Goal: Task Accomplishment & Management: Manage account settings

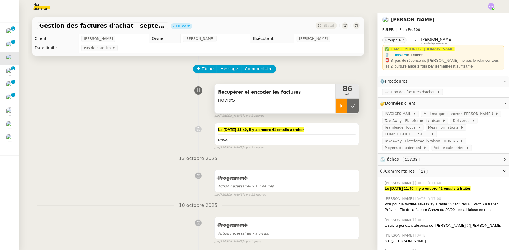
click at [336, 110] on div at bounding box center [342, 106] width 12 height 15
click at [394, 94] on span "Gestion des factures d'achat" at bounding box center [411, 92] width 52 height 6
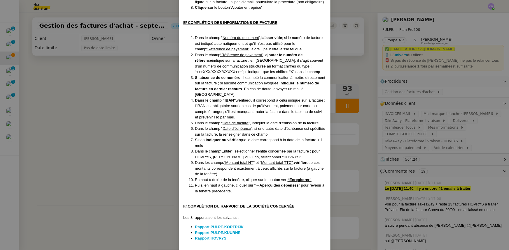
scroll to position [1060, 0]
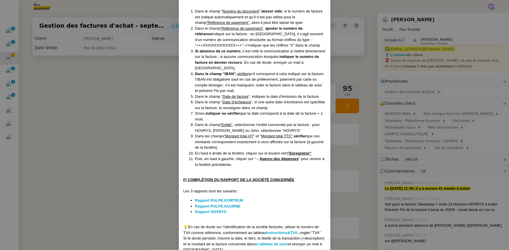
click at [143, 99] on nz-modal-container "Créée le : [DATE] Contexte : [PERSON_NAME] la société mère [PERSON_NAME], qui r…" at bounding box center [254, 125] width 509 height 250
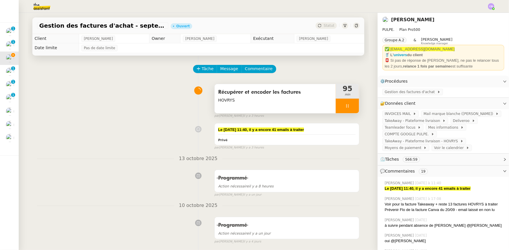
click at [338, 105] on div at bounding box center [347, 106] width 23 height 15
click at [339, 108] on icon at bounding box center [341, 106] width 5 height 5
click at [338, 104] on div at bounding box center [347, 106] width 23 height 15
click at [336, 105] on div at bounding box center [342, 106] width 12 height 15
click at [336, 106] on div at bounding box center [347, 106] width 23 height 15
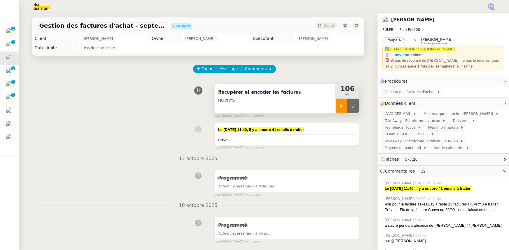
click at [339, 106] on icon at bounding box center [341, 106] width 5 height 5
click at [336, 107] on div at bounding box center [347, 106] width 23 height 15
click at [351, 105] on icon at bounding box center [353, 106] width 5 height 5
click at [336, 106] on button at bounding box center [347, 106] width 23 height 15
click at [341, 108] on icon at bounding box center [342, 105] width 2 height 3
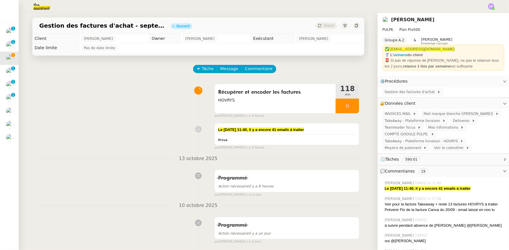
click at [336, 104] on div at bounding box center [347, 106] width 23 height 15
click at [351, 108] on icon at bounding box center [353, 106] width 5 height 5
click at [312, 131] on div "Le [DATE] 11:40, il y a encore 41 emails à traiter" at bounding box center [287, 130] width 138 height 6
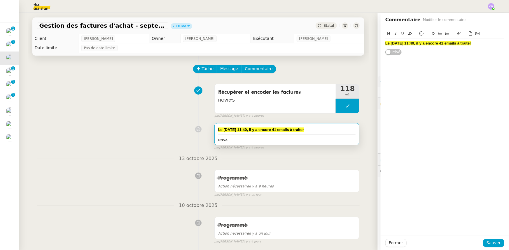
click at [478, 43] on div "Le [DATE] 11:40, il y a encore 41 emails à traiter" at bounding box center [444, 43] width 119 height 5
click at [385, 49] on strong "Reste 20 emails à traiter" at bounding box center [406, 49] width 43 height 4
click at [491, 241] on span "Sauver" at bounding box center [493, 243] width 14 height 7
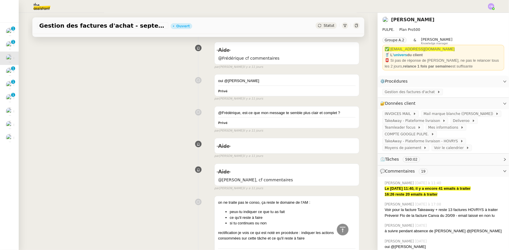
scroll to position [1245, 0]
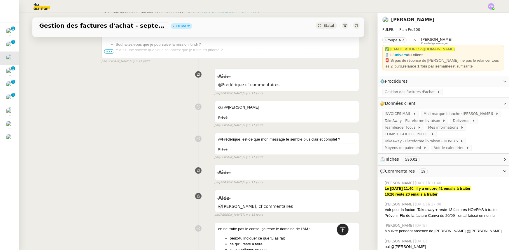
click at [339, 229] on icon at bounding box center [342, 230] width 7 height 7
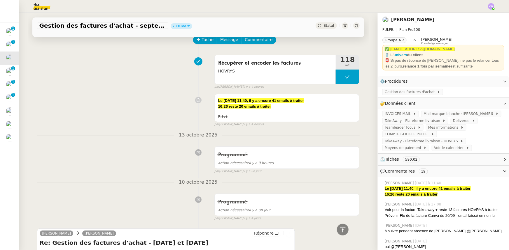
scroll to position [0, 0]
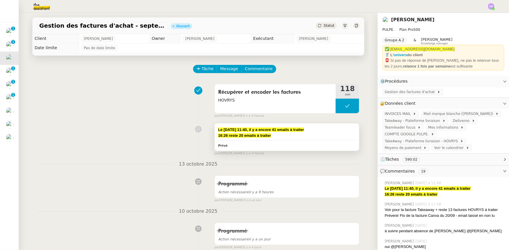
click at [313, 134] on div "16:26 reste 20 emails à traiter" at bounding box center [287, 136] width 138 height 6
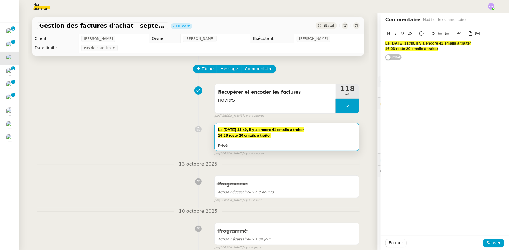
drag, startPoint x: 469, startPoint y: 42, endPoint x: 382, endPoint y: 43, distance: 87.5
click at [385, 43] on div "Le [DATE] 11:40, il y a encore 41 emails à traiter" at bounding box center [444, 43] width 119 height 5
click at [408, 35] on icon at bounding box center [410, 33] width 4 height 4
click at [387, 34] on icon at bounding box center [388, 33] width 3 height 3
click at [420, 53] on div "Le [DATE] 11:40, il y a encore 41 emails à traiter 16:26 reste 20 emails à trai…" at bounding box center [444, 45] width 119 height 15
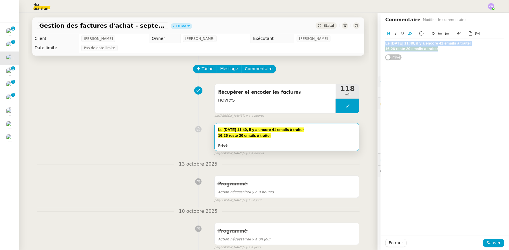
drag, startPoint x: 435, startPoint y: 48, endPoint x: 382, endPoint y: 43, distance: 53.5
click at [385, 43] on div "Le [DATE] 11:40, il y a encore 41 emails à traiter 16:26 reste 20 emails à trai…" at bounding box center [444, 45] width 119 height 15
click at [387, 33] on icon at bounding box center [388, 33] width 3 height 3
click at [419, 64] on div "Le [DATE] 11:40, il y a encore 41 emails à traiter 16:26 reste 20 emails à trai…" at bounding box center [444, 132] width 128 height 208
click at [385, 49] on span "16:26 reste 20 emails à traiter" at bounding box center [410, 49] width 50 height 4
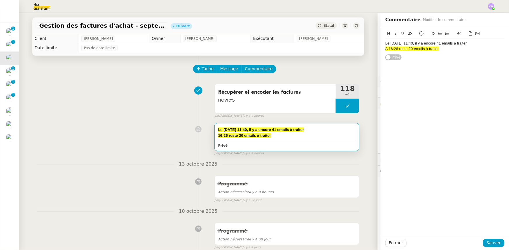
click at [438, 50] on div "A 16:26 reste 20 emails à traiter" at bounding box center [444, 48] width 119 height 5
click at [385, 50] on span "A 16:26 reste 20 emails à traiter" at bounding box center [412, 49] width 54 height 4
click at [0, 0] on lt-em "À" at bounding box center [0, 0] width 0 height 0
click at [442, 48] on div "À 16:26 reste 20 emails à traiter" at bounding box center [444, 48] width 119 height 5
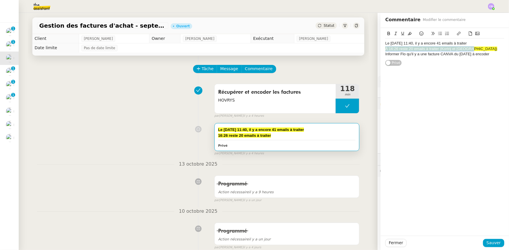
drag, startPoint x: 450, startPoint y: 49, endPoint x: 382, endPoint y: 47, distance: 68.5
click at [385, 47] on div "À 16:26 reste 20 emails à traiter (Kortrij et [GEOGRAPHIC_DATA])" at bounding box center [444, 48] width 119 height 5
click at [408, 34] on icon at bounding box center [410, 33] width 4 height 4
click at [416, 63] on div "Le [DATE] 11:40, il y a encore 41 emails à traiter À 16:26 reste 20 emails à tr…" at bounding box center [444, 47] width 119 height 38
click at [394, 50] on div "À 16:26 reste 20 emails à traiter (Kortrij et [GEOGRAPHIC_DATA])" at bounding box center [444, 48] width 119 height 5
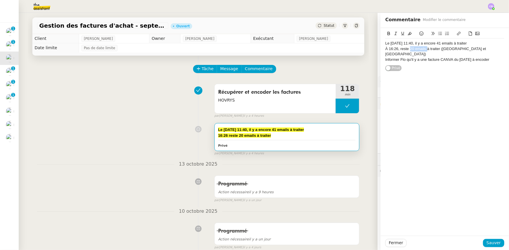
drag, startPoint x: 406, startPoint y: 49, endPoint x: 423, endPoint y: 50, distance: 16.6
click at [423, 50] on div "À 16:26, reste 20 emails à traiter ([GEOGRAPHIC_DATA] et [GEOGRAPHIC_DATA])" at bounding box center [444, 51] width 119 height 11
click at [387, 34] on icon at bounding box center [389, 33] width 4 height 4
drag, startPoint x: 469, startPoint y: 49, endPoint x: 438, endPoint y: 49, distance: 30.9
click at [438, 49] on div "À 16:26, reste 20 emails à traiter ([GEOGRAPHIC_DATA] et [GEOGRAPHIC_DATA])" at bounding box center [444, 48] width 119 height 5
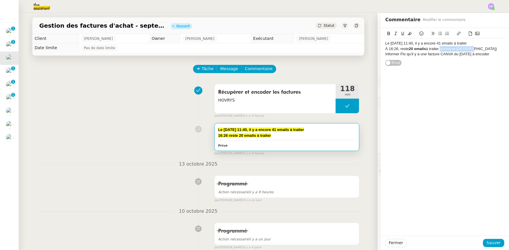
click at [394, 33] on icon at bounding box center [395, 33] width 3 height 3
click at [385, 55] on div "Informer Flo qu'il y a une facture CANVA du [DATE] à encoder" at bounding box center [444, 54] width 119 height 5
drag, startPoint x: 381, startPoint y: 55, endPoint x: 497, endPoint y: 55, distance: 116.0
click at [497, 55] on body "Mes demandes Intégration des résumés [URL] sur Notion - [DATE] clinique vétérin…" at bounding box center [254, 125] width 509 height 250
click at [408, 35] on icon at bounding box center [410, 33] width 4 height 4
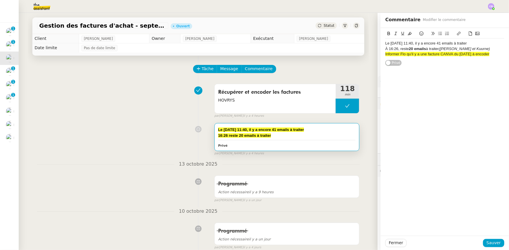
click at [387, 35] on icon at bounding box center [388, 33] width 3 height 3
click at [385, 55] on div "Informer Flo qu'il y a une facture CANVA du [DATE] à encoder" at bounding box center [444, 54] width 119 height 5
click at [419, 34] on icon at bounding box center [421, 33] width 4 height 4
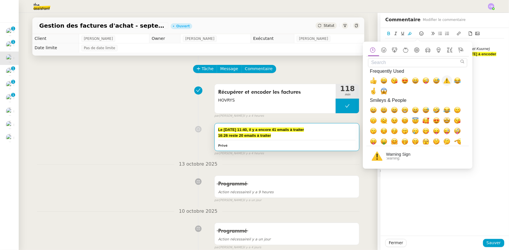
click at [446, 81] on span "⚠️, warning" at bounding box center [446, 80] width 7 height 7
click at [487, 123] on div "Le [DATE] 11:40, il y a encore 41 emails à traiter À 16:26, reste 20 emails à t…" at bounding box center [444, 132] width 128 height 208
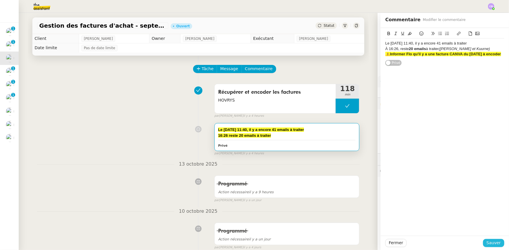
click at [486, 243] on span "Sauver" at bounding box center [493, 243] width 14 height 7
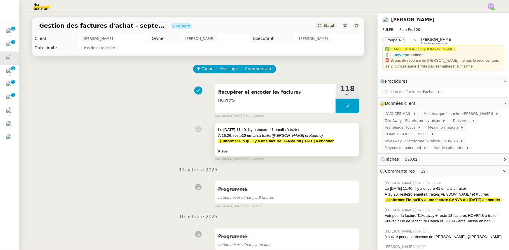
click at [311, 132] on div "Le [DATE] 11:40, il y a encore 41 emails à traiter" at bounding box center [287, 130] width 138 height 6
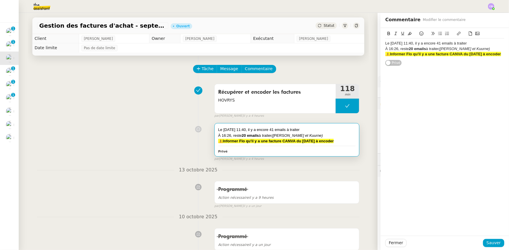
click at [471, 50] on div "À 16:26, reste 20 emails à traiter ([GEOGRAPHIC_DATA] et [GEOGRAPHIC_DATA])" at bounding box center [444, 48] width 119 height 5
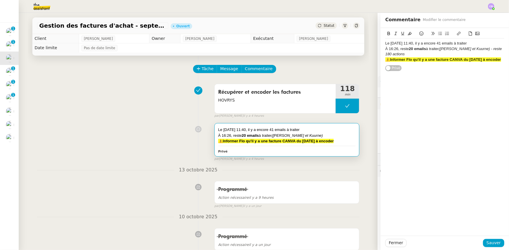
click at [501, 48] on div "Le [DATE] 11:40, il y a encore 41 emails à traiter À 16:26, reste 20 emails à t…" at bounding box center [444, 49] width 128 height 43
drag, startPoint x: 500, startPoint y: 48, endPoint x: 469, endPoint y: 49, distance: 30.3
click at [471, 49] on em "([PERSON_NAME] et Kuurne) - reste 180 actions" at bounding box center [443, 52] width 117 height 10
click at [394, 33] on icon at bounding box center [395, 33] width 3 height 3
click at [492, 243] on span "Sauver" at bounding box center [493, 243] width 14 height 7
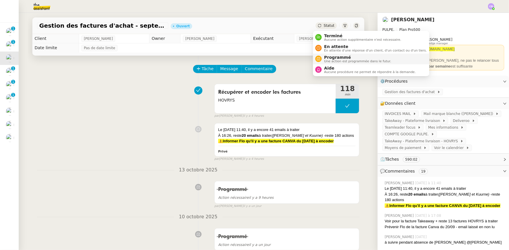
click at [331, 58] on span "Programmé" at bounding box center [357, 57] width 67 height 5
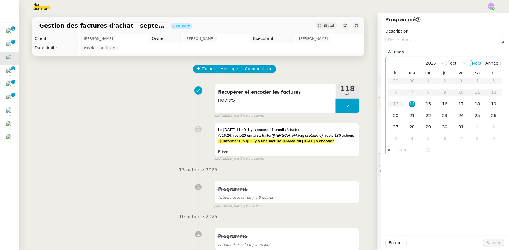
click at [425, 105] on div "15" at bounding box center [428, 104] width 6 height 6
click at [400, 150] on input "text" at bounding box center [410, 150] width 30 height 7
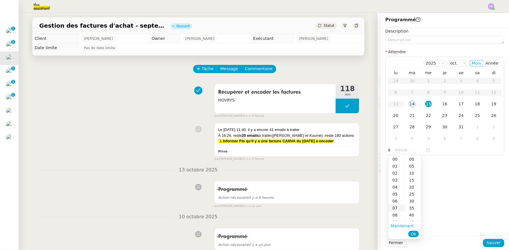
click at [394, 209] on div "07" at bounding box center [396, 208] width 16 height 7
click at [411, 161] on div "00" at bounding box center [413, 159] width 16 height 7
type input "07:00"
click at [413, 234] on span "Ok" at bounding box center [413, 234] width 6 height 6
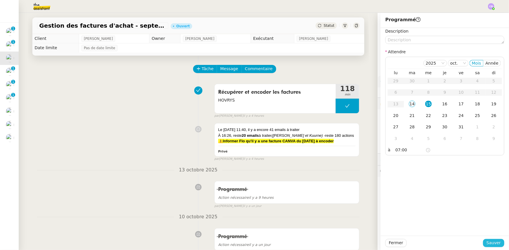
click at [487, 244] on span "Sauver" at bounding box center [493, 243] width 14 height 7
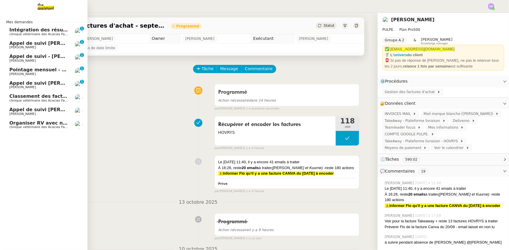
click at [50, 44] on span "Appel de suivi [PERSON_NAME] - CYBERSERENO" at bounding box center [72, 44] width 126 height 6
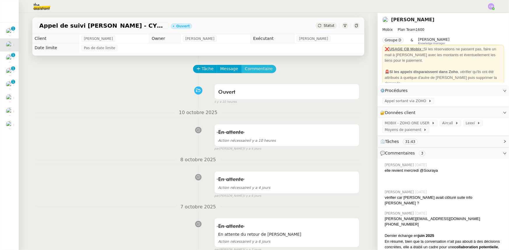
click at [256, 69] on span "Commentaire" at bounding box center [259, 69] width 28 height 7
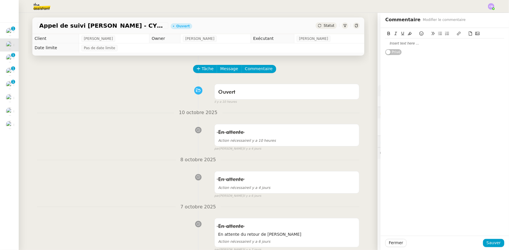
click at [408, 44] on div at bounding box center [444, 43] width 119 height 5
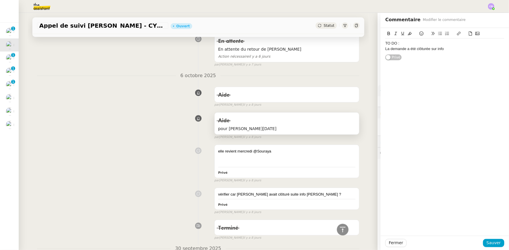
scroll to position [212, 0]
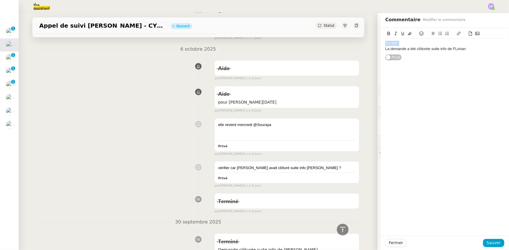
drag, startPoint x: 399, startPoint y: 44, endPoint x: 381, endPoint y: 44, distance: 17.2
click at [385, 44] on div "TO DO :" at bounding box center [444, 43] width 119 height 5
click at [387, 34] on icon at bounding box center [389, 33] width 4 height 4
click at [408, 34] on icon at bounding box center [410, 33] width 4 height 4
click at [401, 34] on icon at bounding box center [403, 33] width 4 height 4
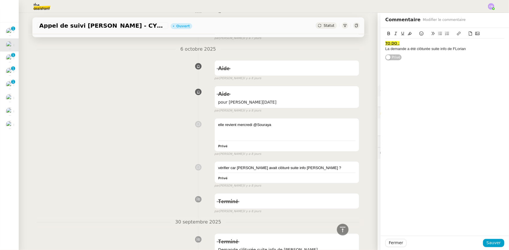
click at [411, 62] on div "TO DO : La demande a été clôturée suite info de FLorian Privé" at bounding box center [444, 132] width 128 height 208
click at [472, 50] on div "La demande a été clôturée suite info de FLorian" at bounding box center [444, 48] width 119 height 5
click at [453, 49] on div "La demande a été clôturée suite info de FLorian" at bounding box center [444, 48] width 119 height 5
click at [461, 49] on div "La demande a été clôturée suite info de [PERSON_NAME]" at bounding box center [444, 48] width 119 height 5
click at [463, 50] on div "La demande a été clôturée suite info de [PERSON_NAME]. Un email a été envoyé à …" at bounding box center [444, 54] width 119 height 16
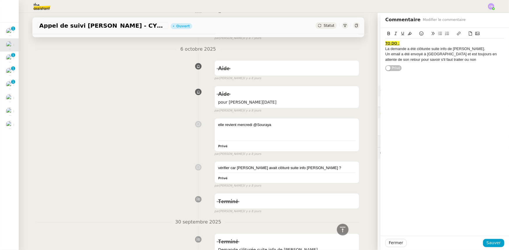
click at [436, 54] on div "Un email a été envoyé à [GEOGRAPHIC_DATA] et est toujours en attente de son ret…" at bounding box center [444, 57] width 119 height 11
drag, startPoint x: 493, startPoint y: 54, endPoint x: 436, endPoint y: 56, distance: 56.9
click at [436, 56] on div "Un email a été envoyé à [PERSON_NAME] (Gestion des demandes en cours) et est to…" at bounding box center [444, 60] width 119 height 16
click at [394, 33] on icon at bounding box center [396, 33] width 4 height 4
click at [492, 242] on span "Sauver" at bounding box center [493, 243] width 14 height 7
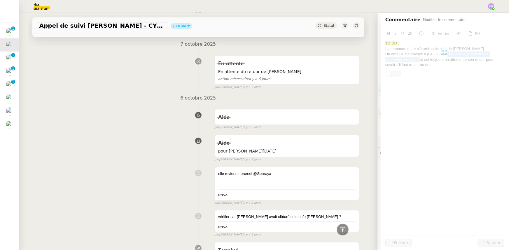
scroll to position [261, 0]
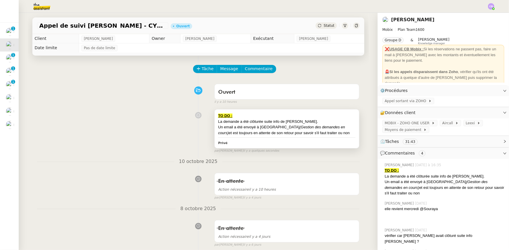
click at [288, 128] on em "(Gestion des demandes en cours)" at bounding box center [281, 130] width 127 height 10
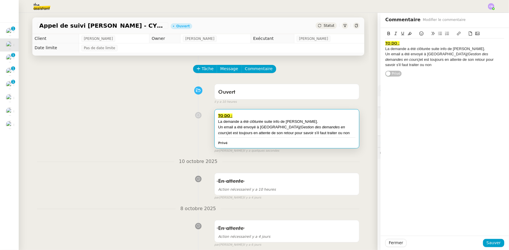
click at [445, 54] on em "(Gestion des demandes en cours)" at bounding box center [437, 57] width 104 height 10
click at [463, 49] on div "La demande a été clôturée suite info de [PERSON_NAME]." at bounding box center [444, 48] width 119 height 5
click at [0, 0] on lt-div at bounding box center [0, 0] width 0 height 0
click at [500, 59] on div "Un email a été envoyé à [PERSON_NAME] (Clôturer les demandes en cours) et est t…" at bounding box center [444, 65] width 119 height 16
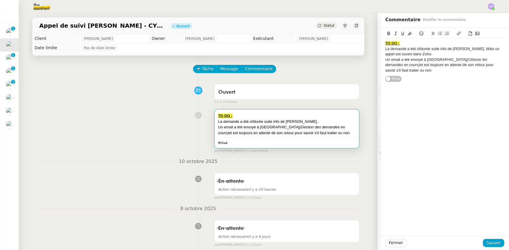
click at [492, 65] on div "Un email a été envoyé à [PERSON_NAME] (Clôturer les demandes en cours) et est t…" at bounding box center [444, 65] width 119 height 16
drag, startPoint x: 410, startPoint y: 69, endPoint x: 381, endPoint y: 44, distance: 38.9
click at [381, 44] on div "TO DO : La demande a été clôturée suite info de [PERSON_NAME]. Mais un appel es…" at bounding box center [444, 55] width 128 height 54
copy div "TO DO : La demande a été clôturée suite info de [PERSON_NAME]. Mais un appel es…"
click at [399, 243] on button "Fermer" at bounding box center [395, 243] width 21 height 8
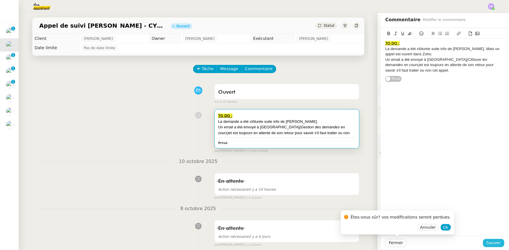
click at [490, 243] on span "Sauver" at bounding box center [493, 243] width 14 height 7
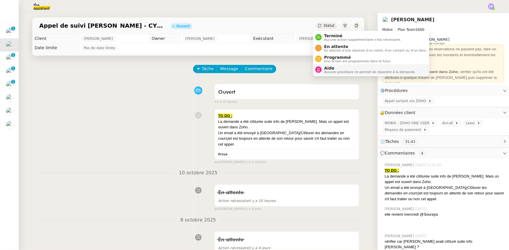
click at [336, 69] on span "Aide" at bounding box center [370, 68] width 92 height 5
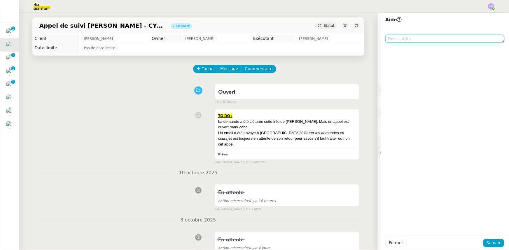
click at [402, 39] on textarea at bounding box center [444, 39] width 119 height 8
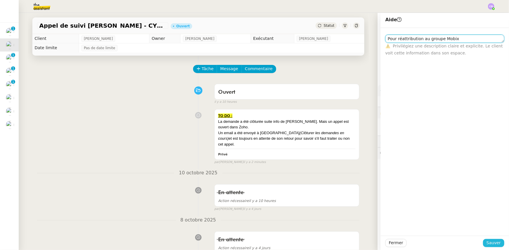
type textarea "Pour réattribution au groupe Mobix"
click at [494, 244] on span "Sauver" at bounding box center [493, 243] width 14 height 7
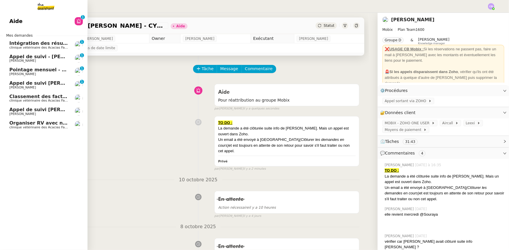
click at [52, 111] on span "Appel de suivi [PERSON_NAME] DECORATION" at bounding box center [68, 110] width 118 height 6
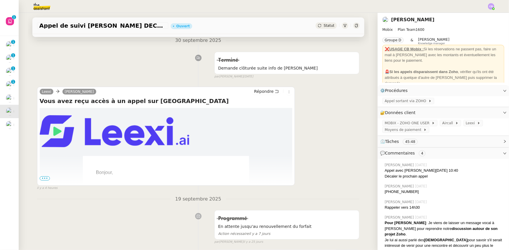
scroll to position [106, 0]
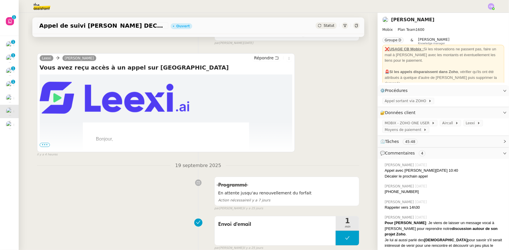
click at [44, 145] on span "•••" at bounding box center [45, 145] width 10 height 4
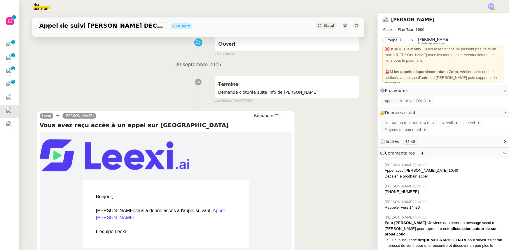
scroll to position [0, 0]
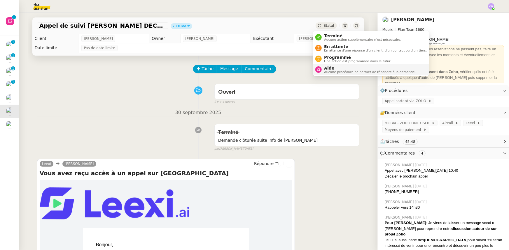
click at [336, 69] on span "Aide" at bounding box center [370, 68] width 92 height 5
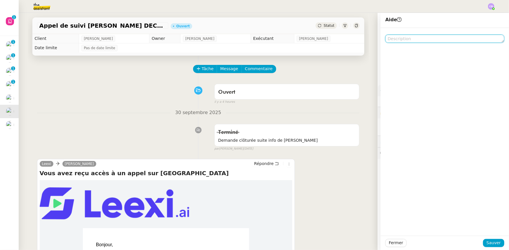
click at [421, 39] on textarea at bounding box center [444, 39] width 119 height 8
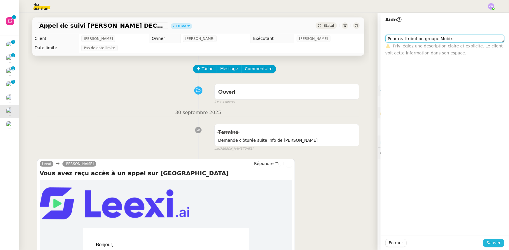
type textarea "Pour réattribution groupe Mobix"
click at [489, 242] on span "Sauver" at bounding box center [493, 243] width 14 height 7
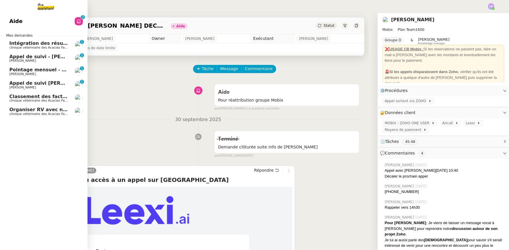
click at [29, 57] on span "Appel de suivi - [PERSON_NAME]ventes" at bounding box center [60, 57] width 103 height 6
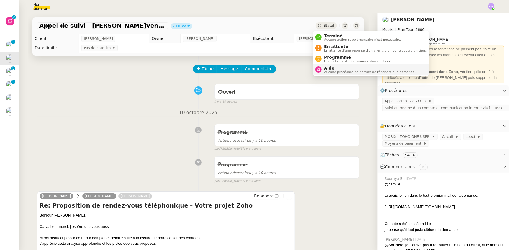
click at [334, 69] on span "Aide" at bounding box center [370, 68] width 92 height 5
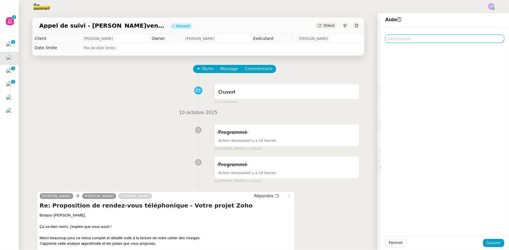
click at [403, 39] on textarea at bounding box center [444, 39] width 119 height 8
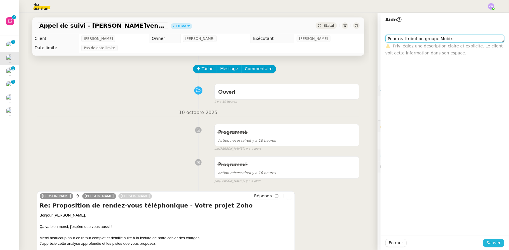
type textarea "Pour réattribution groupe Mobix"
click at [487, 243] on span "Sauver" at bounding box center [493, 243] width 14 height 7
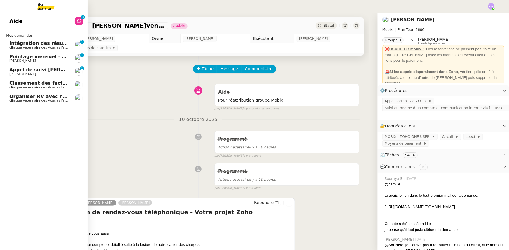
click at [46, 70] on span "Appel de suivi [PERSON_NAME] - MONAPP" at bounding box center [64, 70] width 110 height 6
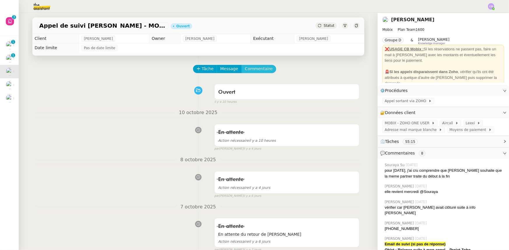
click at [258, 71] on span "Commentaire" at bounding box center [259, 69] width 28 height 7
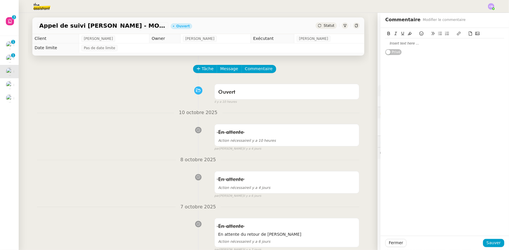
click at [405, 44] on div at bounding box center [444, 43] width 119 height 5
paste div
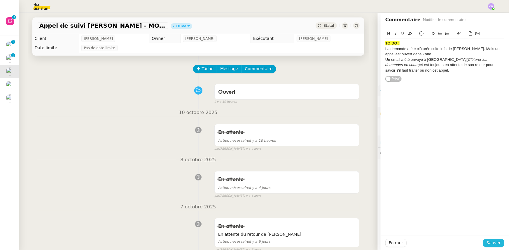
click at [490, 244] on span "Sauver" at bounding box center [493, 243] width 14 height 7
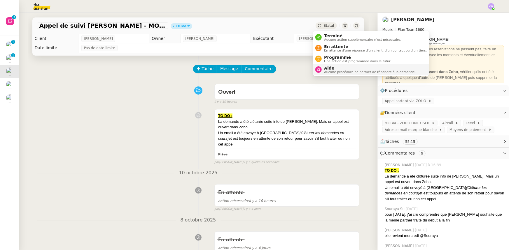
click at [334, 69] on span "Aide" at bounding box center [370, 68] width 92 height 5
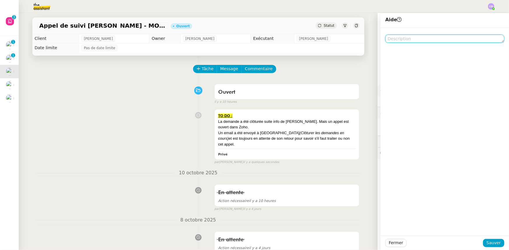
click at [394, 38] on textarea at bounding box center [444, 39] width 119 height 8
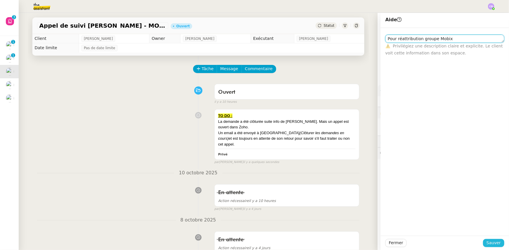
type textarea "Pour réattribution groupe Mobix"
click at [487, 241] on span "Sauver" at bounding box center [493, 243] width 14 height 7
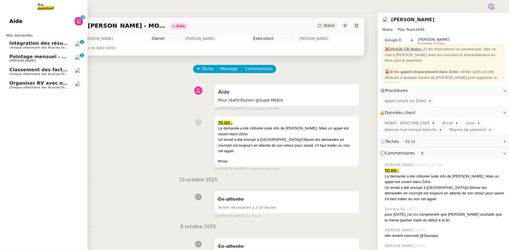
click at [41, 85] on span "Organiser RV avec nephrologue" at bounding box center [50, 83] width 83 height 6
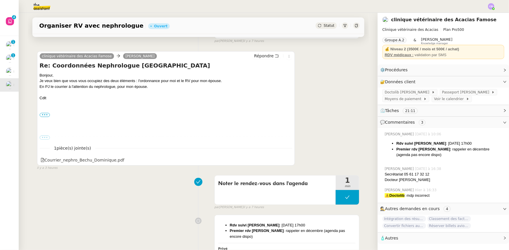
scroll to position [106, 0]
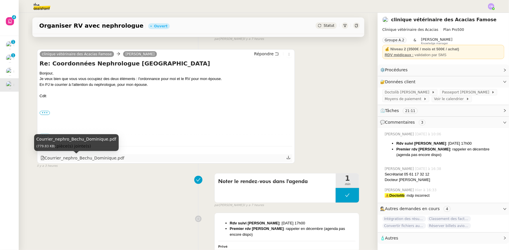
click at [85, 159] on div "Courrier_nephro_Bechu_Dominique.pdf" at bounding box center [83, 158] width 84 height 7
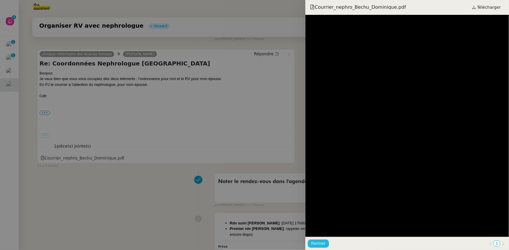
click at [321, 245] on span "Fermer" at bounding box center [318, 244] width 14 height 7
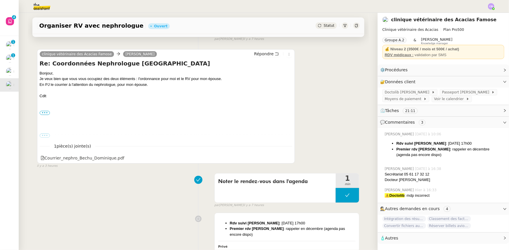
scroll to position [0, 0]
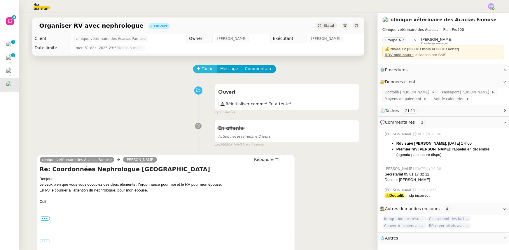
click at [202, 69] on span "Tâche" at bounding box center [208, 69] width 12 height 7
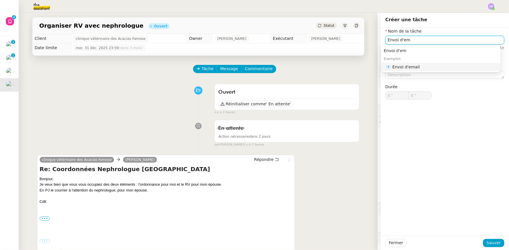
click at [416, 67] on div "📧 Envoi d'email" at bounding box center [442, 66] width 112 height 5
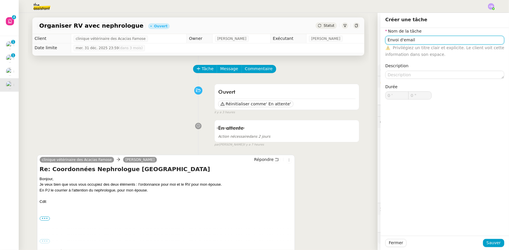
drag, startPoint x: 415, startPoint y: 39, endPoint x: 385, endPoint y: 38, distance: 30.3
click at [385, 38] on input "Envoi d'email" at bounding box center [444, 40] width 119 height 8
type input "Envoi d'email"
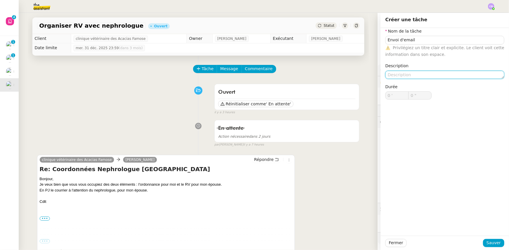
click at [399, 74] on textarea at bounding box center [444, 75] width 119 height 8
type textarea "Demande"
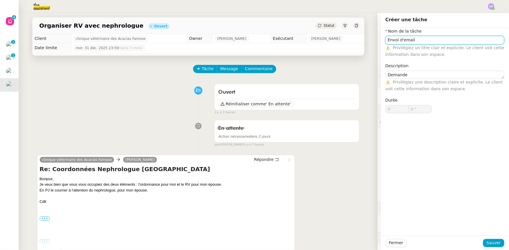
click at [420, 39] on input "Envoi d'email" at bounding box center [444, 40] width 119 height 8
type input "Envoi d'email au [PERSON_NAME]"
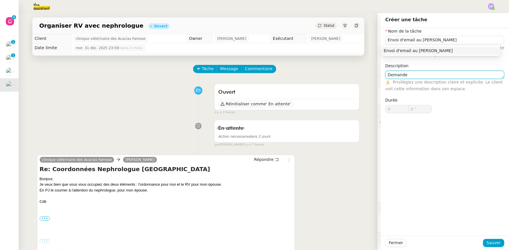
click at [409, 76] on textarea "Demande" at bounding box center [444, 75] width 119 height 8
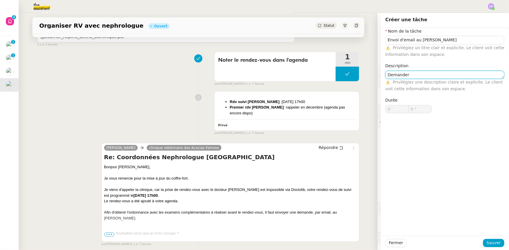
scroll to position [238, 0]
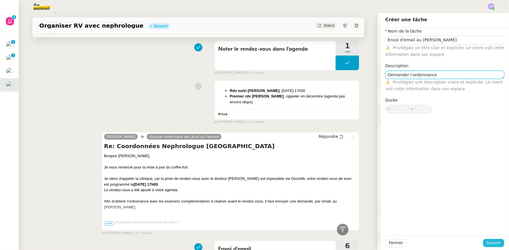
type textarea "Demander l'ordonnance"
click at [483, 243] on button "Sauver" at bounding box center [493, 243] width 21 height 8
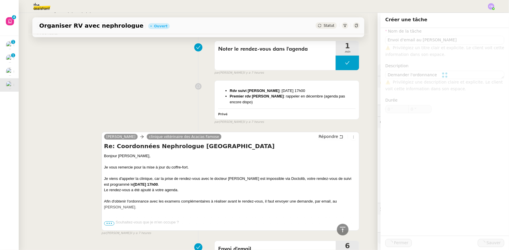
scroll to position [242, 0]
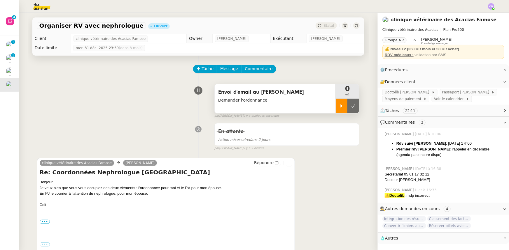
click at [336, 106] on div at bounding box center [342, 106] width 12 height 15
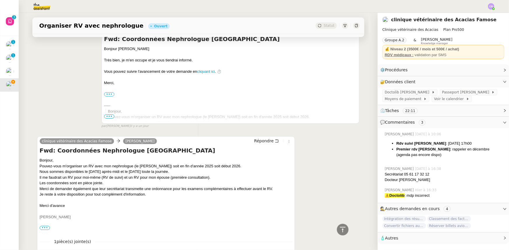
scroll to position [1007, 0]
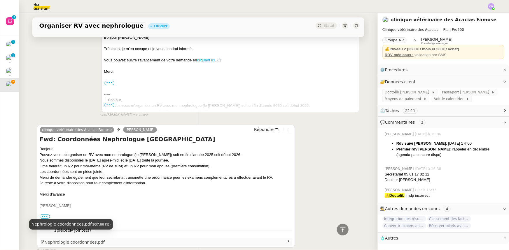
click at [57, 239] on div "Nephrologie coordonnées.pdf" at bounding box center [73, 242] width 64 height 7
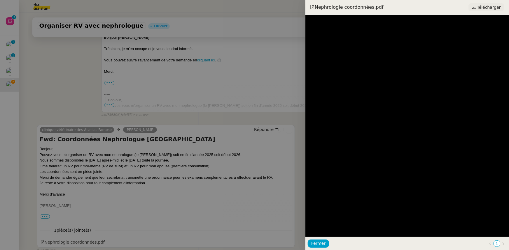
click at [480, 7] on span "Télécharger" at bounding box center [489, 7] width 24 height 8
click at [321, 242] on span "Fermer" at bounding box center [318, 244] width 14 height 7
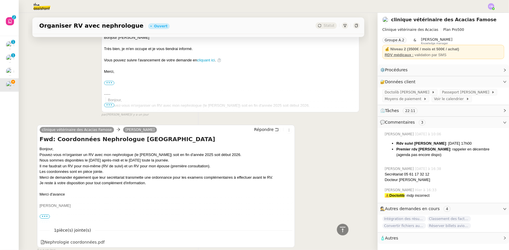
click at [392, 240] on span "Autres" at bounding box center [391, 238] width 13 height 5
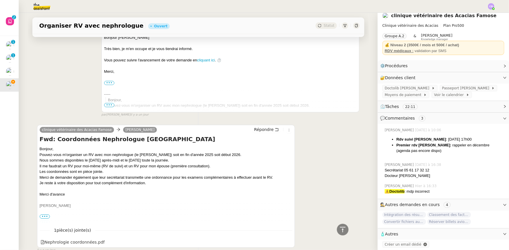
scroll to position [8, 0]
click at [394, 243] on span "Créer un email dédié" at bounding box center [403, 245] width 37 height 4
click at [340, 230] on icon at bounding box center [343, 229] width 6 height 5
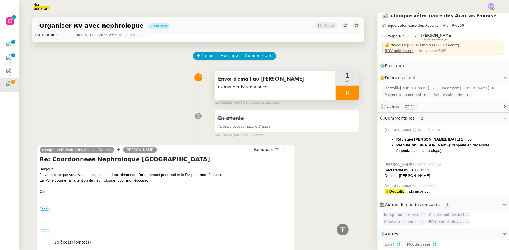
scroll to position [0, 0]
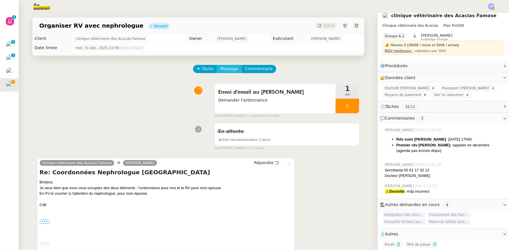
click at [221, 69] on span "Message" at bounding box center [229, 69] width 18 height 7
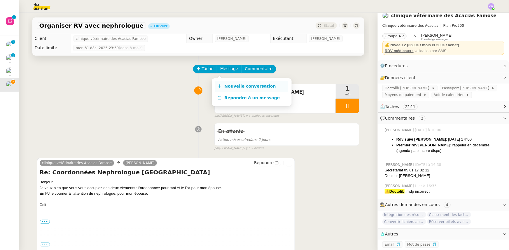
click at [232, 86] on span "Nouvelle conversation" at bounding box center [249, 86] width 51 height 5
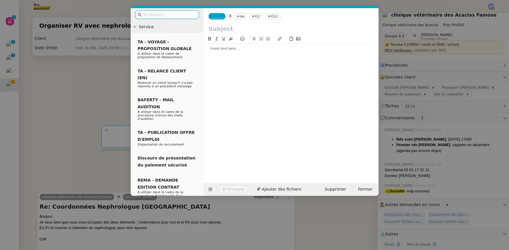
click at [216, 16] on span "_______" at bounding box center [217, 16] width 12 height 4
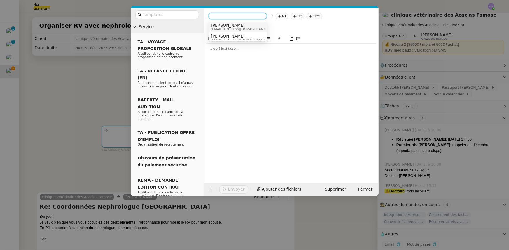
scroll to position [3, 0]
click at [224, 34] on span "[PERSON_NAME]" at bounding box center [239, 33] width 56 height 5
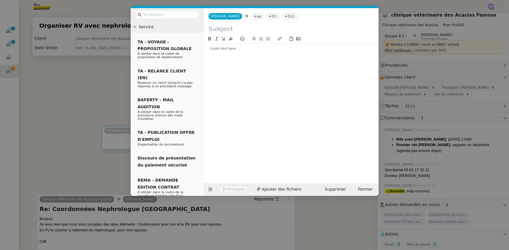
click at [251, 17] on nz-tag "au" at bounding box center [257, 16] width 13 height 6
type input "[EMAIL_ADDRESS][DOMAIN_NAME]"
click at [244, 26] on span "[EMAIL_ADDRESS][DOMAIN_NAME]" at bounding box center [269, 25] width 71 height 5
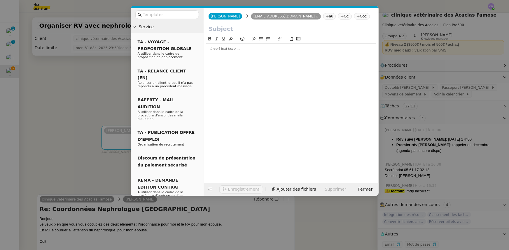
click at [245, 29] on input "text" at bounding box center [290, 28] width 165 height 9
click at [98, 90] on nz-modal-container "Service TA - VOYAGE - PROPOSITION GLOBALE A utiliser dans le cadre de propositi…" at bounding box center [254, 125] width 509 height 250
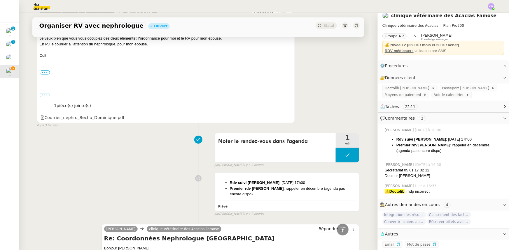
scroll to position [318, 0]
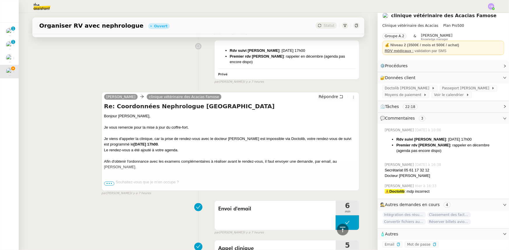
drag, startPoint x: 174, startPoint y: 144, endPoint x: 126, endPoint y: 146, distance: 47.8
click at [134, 146] on strong "[DATE] 17h00" at bounding box center [146, 144] width 24 height 4
copy strong "[DATE] 17h00"
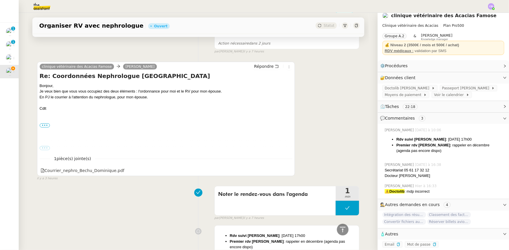
scroll to position [0, 0]
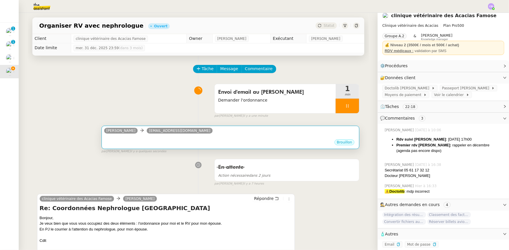
click at [181, 143] on div "Brouillon" at bounding box center [230, 143] width 253 height 9
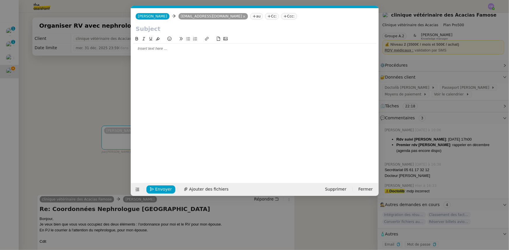
scroll to position [0, 12]
click at [155, 29] on input "text" at bounding box center [255, 28] width 238 height 9
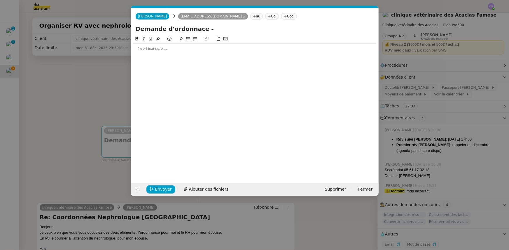
click at [192, 30] on input "Demande d'ordonnace -" at bounding box center [255, 28] width 238 height 9
click at [211, 29] on input "Demande d'ordonnance -" at bounding box center [255, 28] width 238 height 9
paste input "[DATE] 17h00"
click at [312, 29] on input "Demande d'ordonnance - [PERSON_NAME] - Rendez-vous du [DATE] 17h00" at bounding box center [255, 28] width 238 height 9
drag, startPoint x: 359, startPoint y: 28, endPoint x: 337, endPoint y: 30, distance: 21.4
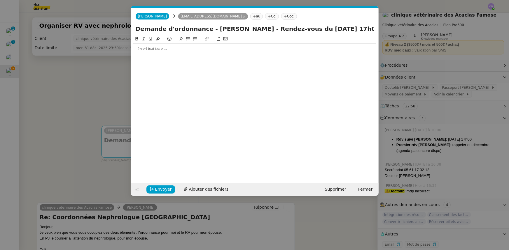
click at [337, 30] on input "Demande d'ordonnance - [PERSON_NAME] - Rendez-vous du [DATE] 17h00" at bounding box center [255, 28] width 238 height 9
type input "Demande d'ordonnance - [PERSON_NAME] - Rendez-vous du [DATE]"
click at [177, 50] on div at bounding box center [254, 48] width 243 height 5
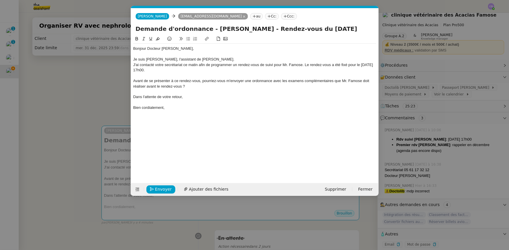
click at [102, 79] on nz-modal-container "Service TA - VOYAGE - PROPOSITION GLOBALE A utiliser dans le cadre de propositi…" at bounding box center [254, 125] width 509 height 250
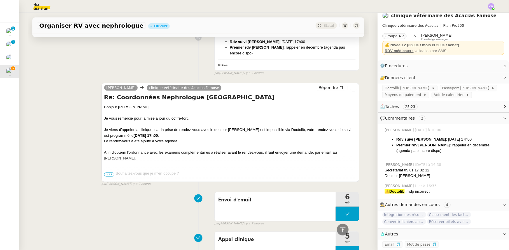
scroll to position [450, 0]
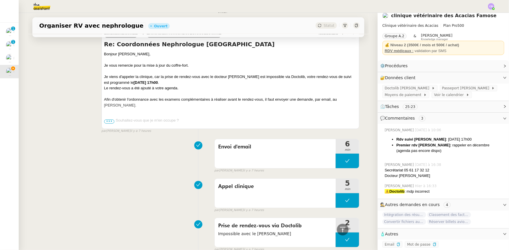
click at [108, 124] on span "•••" at bounding box center [109, 122] width 10 height 4
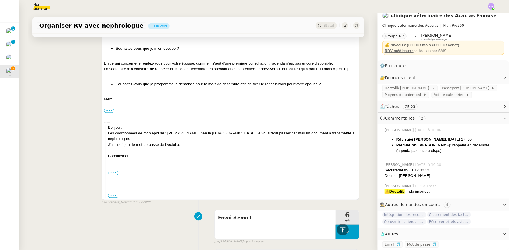
scroll to position [530, 0]
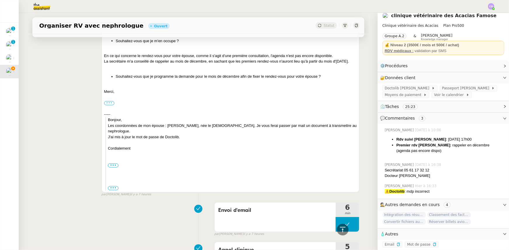
click at [109, 106] on label "•••" at bounding box center [109, 103] width 10 height 4
click at [0, 0] on input "•••" at bounding box center [0, 0] width 0 height 0
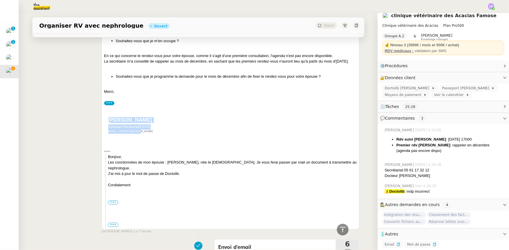
drag, startPoint x: 150, startPoint y: 133, endPoint x: 106, endPoint y: 127, distance: 45.0
click at [107, 127] on div "[PERSON_NAME] Assistant Personnel • COVS [EMAIL_ADDRESS][DOMAIN_NAME]" at bounding box center [229, 126] width 244 height 17
copy div "[PERSON_NAME] Assistant Personnel • COVS [EMAIL_ADDRESS][DOMAIN_NAME]"
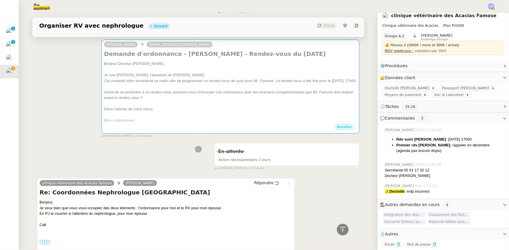
scroll to position [0, 0]
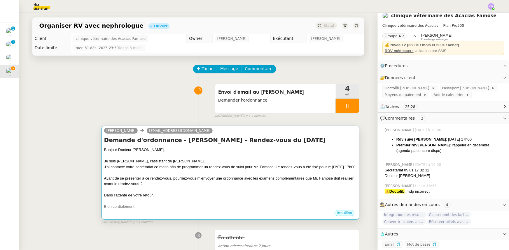
click at [187, 157] on div at bounding box center [230, 156] width 253 height 6
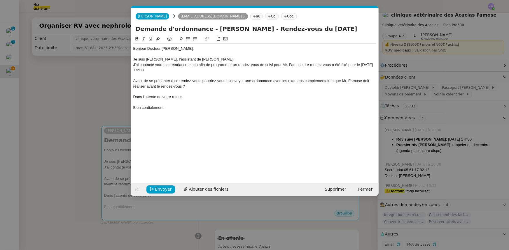
scroll to position [0, 12]
click at [177, 107] on div "Bien cordialement," at bounding box center [254, 107] width 243 height 5
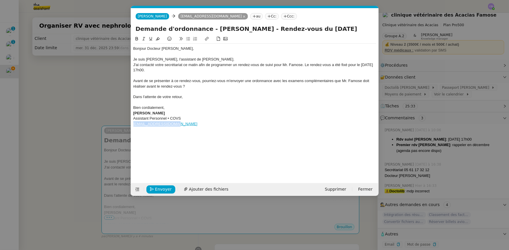
drag, startPoint x: 182, startPoint y: 125, endPoint x: 134, endPoint y: 125, distance: 47.8
click at [134, 125] on div "[EMAIL_ADDRESS][DOMAIN_NAME]" at bounding box center [254, 124] width 243 height 5
click at [158, 87] on div "Avant de se présenter à ce rendez-vous, pourriez-vous m'envoyer une ordonnance …" at bounding box center [254, 83] width 243 height 11
drag, startPoint x: 184, startPoint y: 86, endPoint x: 147, endPoint y: 86, distance: 37.0
click at [147, 86] on div "Avant de se présenter à ce rendez-vous, pourriez-vous m'envoyer une ordonnance …" at bounding box center [254, 83] width 243 height 11
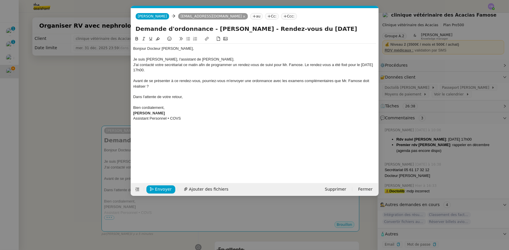
click at [109, 96] on nz-modal-container "Service TA - VOYAGE - PROPOSITION GLOBALE A utiliser dans le cadre de propositi…" at bounding box center [254, 125] width 509 height 250
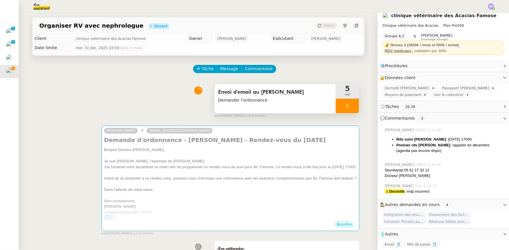
click at [339, 105] on div at bounding box center [347, 106] width 23 height 15
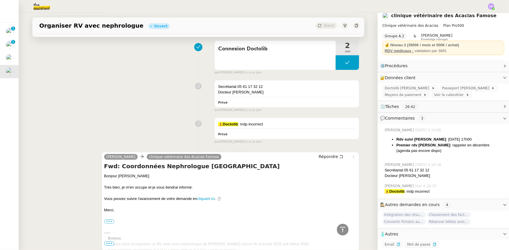
scroll to position [1325, 0]
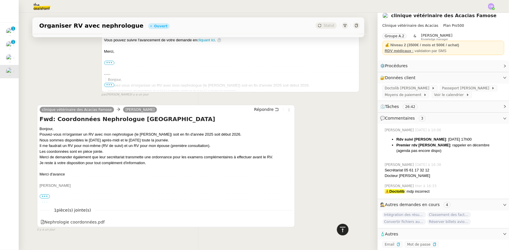
click at [339, 229] on icon at bounding box center [342, 230] width 7 height 7
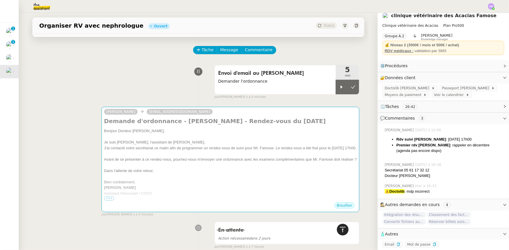
scroll to position [0, 0]
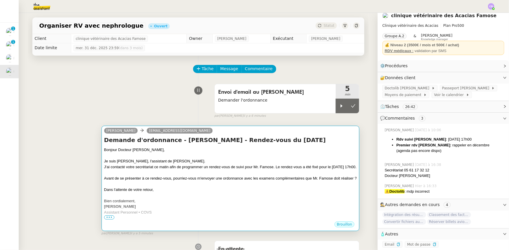
click at [286, 152] on div "Bonjour Docteur [PERSON_NAME]," at bounding box center [230, 150] width 253 height 6
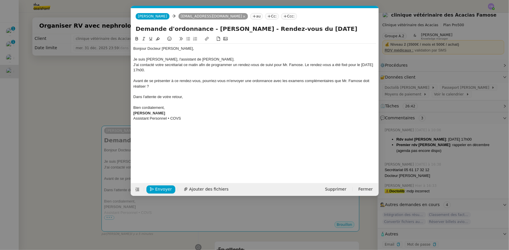
scroll to position [0, 12]
click at [166, 191] on span "Envoyer" at bounding box center [163, 189] width 17 height 7
click at [166, 191] on span "Confirmer l'envoi" at bounding box center [172, 189] width 35 height 7
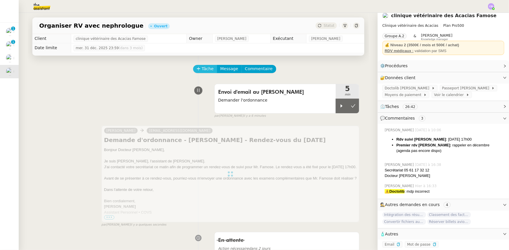
click at [204, 72] on span "Tâche" at bounding box center [208, 69] width 12 height 7
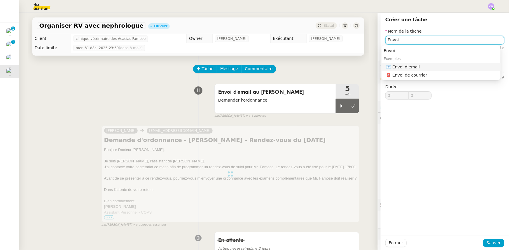
click at [394, 66] on div "📧 Envoi d'email" at bounding box center [442, 66] width 112 height 5
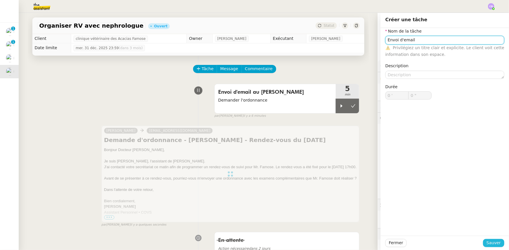
type input "Envoi d'email"
click at [496, 242] on span "Sauver" at bounding box center [493, 243] width 14 height 7
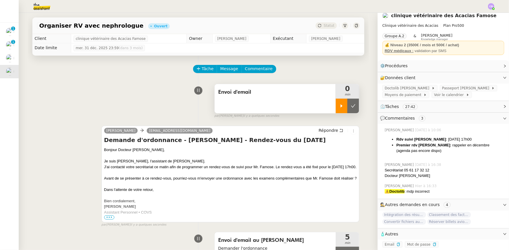
click at [339, 106] on icon at bounding box center [341, 106] width 5 height 5
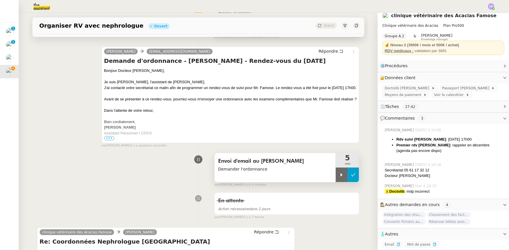
click at [347, 182] on button at bounding box center [353, 175] width 12 height 15
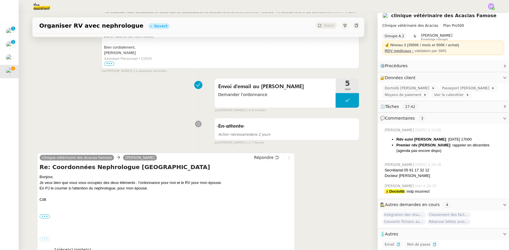
scroll to position [159, 0]
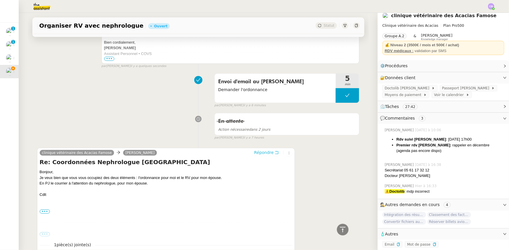
click at [261, 156] on span "Répondre" at bounding box center [264, 153] width 20 height 6
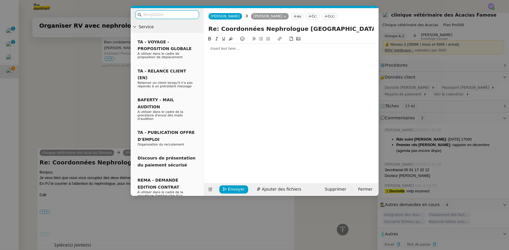
scroll to position [204, 0]
click at [234, 51] on div at bounding box center [291, 48] width 170 height 5
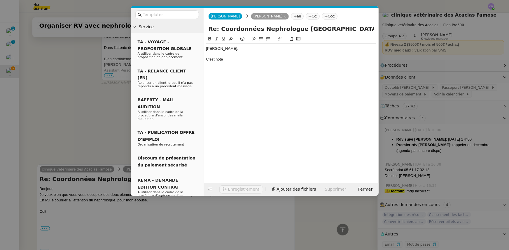
scroll to position [221, 0]
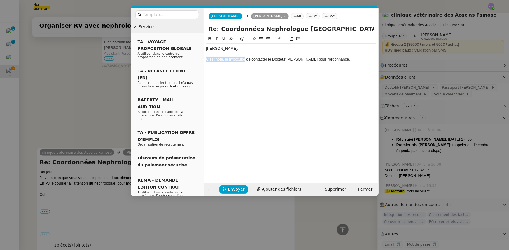
drag, startPoint x: 245, startPoint y: 59, endPoint x: 207, endPoint y: 58, distance: 37.9
click at [207, 58] on div "C'est noté, je m'occupe de contacter le Docteur [PERSON_NAME] pour l'ordonnance." at bounding box center [291, 59] width 170 height 5
click at [313, 59] on div "Je viens de contacter le Docteur [PERSON_NAME] pour l'ordonnance." at bounding box center [291, 59] width 170 height 5
click at [86, 79] on nz-modal-container "Service TA - VOYAGE - PROPOSITION GLOBALE A utiliser dans le cadre de propositi…" at bounding box center [254, 125] width 509 height 250
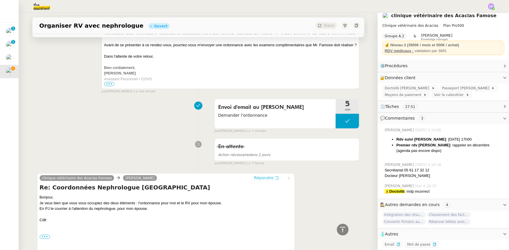
scroll to position [292, 0]
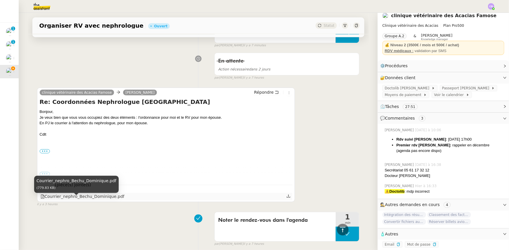
click at [102, 200] on div "Courrier_nephro_Bechu_Dominique.pdf" at bounding box center [83, 197] width 84 height 7
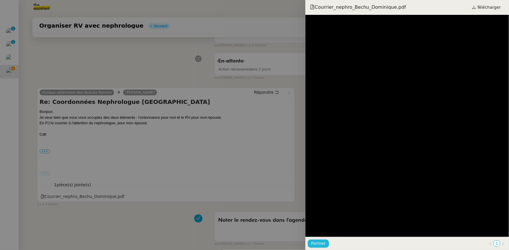
click at [319, 243] on span "Fermer" at bounding box center [318, 244] width 14 height 7
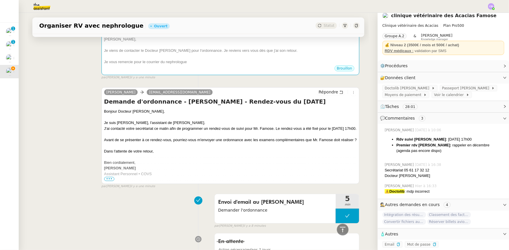
scroll to position [0, 0]
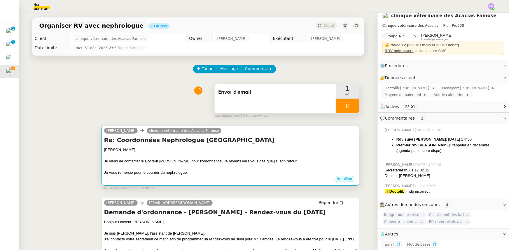
click at [278, 168] on div at bounding box center [230, 167] width 253 height 6
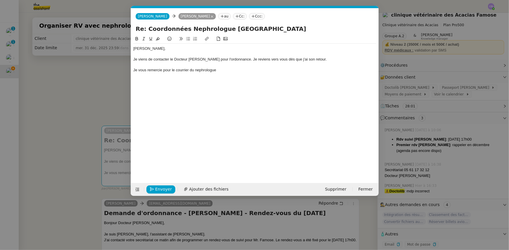
scroll to position [0, 12]
click at [219, 71] on div "Je vous remercie pour le courrier du nephrologue" at bounding box center [254, 70] width 243 height 5
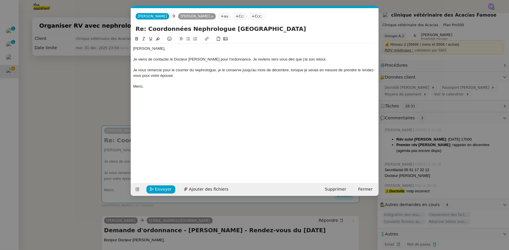
click at [207, 69] on div "Je vous remercie pour le courrier du nephrologue, je le conserve jusqu'au mois …" at bounding box center [254, 73] width 243 height 11
click at [0, 0] on lt-span "n é phrologue" at bounding box center [0, 0] width 0 height 0
click at [313, 71] on div "Je vous remercie pour le courrier du néphrologue, je le conserve jusqu'au mois …" at bounding box center [254, 73] width 243 height 11
click at [0, 0] on lt-em "serai" at bounding box center [0, 0] width 0 height 0
click at [193, 78] on div "Je vous remercie pour le courrier du néphrologue, je le conserve jusqu'au mois …" at bounding box center [254, 73] width 243 height 11
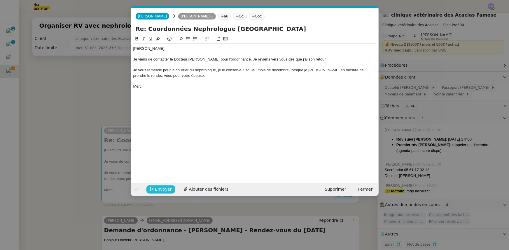
click at [169, 189] on span "Envoyer" at bounding box center [163, 189] width 17 height 7
click at [101, 107] on nz-modal-container "Service TA - VOYAGE - PROPOSITION GLOBALE A utiliser dans le cadre de propositi…" at bounding box center [254, 125] width 509 height 250
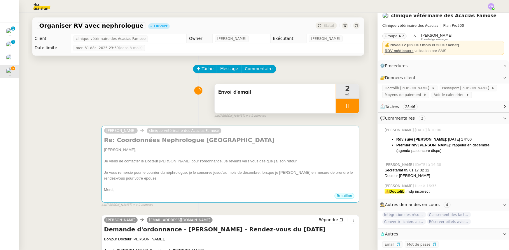
click at [339, 106] on div at bounding box center [347, 106] width 23 height 15
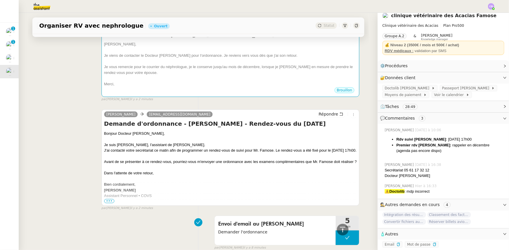
scroll to position [0, 0]
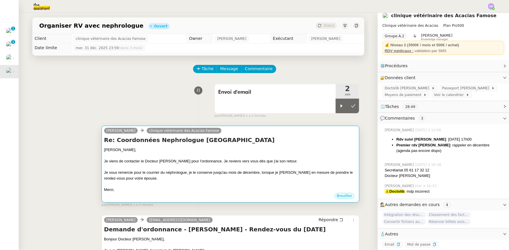
click at [273, 147] on div "Re: Coordonnées Nephrologue [GEOGRAPHIC_DATA][PERSON_NAME], Je viens de contact…" at bounding box center [230, 164] width 253 height 57
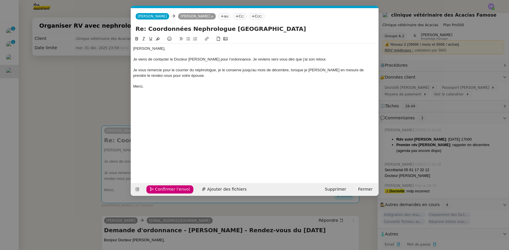
scroll to position [0, 12]
click at [193, 72] on div "Je vous remercie pour le courrier du néphrologue, je le conserve jusqu'au mois …" at bounding box center [254, 73] width 243 height 11
click at [164, 189] on span "Envoyer" at bounding box center [163, 189] width 17 height 7
click at [164, 189] on span "Confirmer l'envoi" at bounding box center [172, 189] width 35 height 7
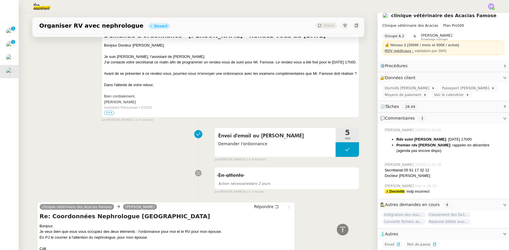
scroll to position [292, 0]
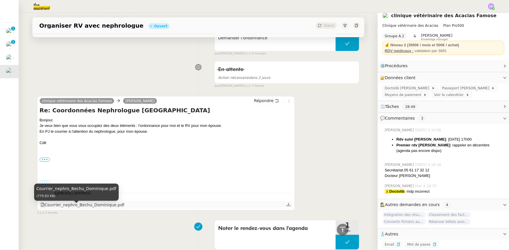
click at [102, 208] on div "Courrier_nephro_Bechu_Dominique.pdf" at bounding box center [83, 205] width 84 height 7
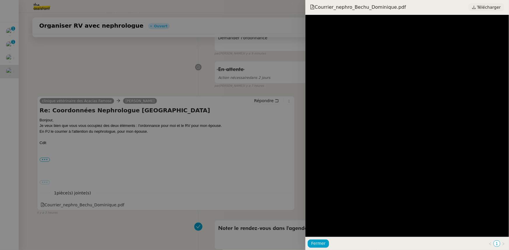
click at [480, 8] on link "Télécharger" at bounding box center [486, 7] width 36 height 8
click at [324, 243] on span "Fermer" at bounding box center [318, 244] width 14 height 7
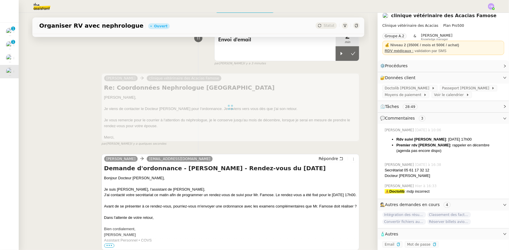
scroll to position [0, 0]
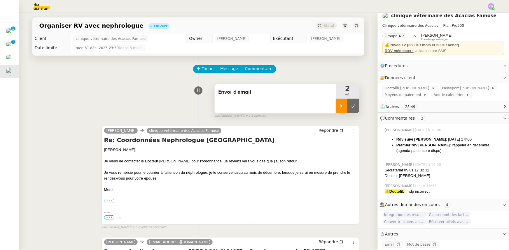
click at [336, 103] on div at bounding box center [342, 106] width 12 height 15
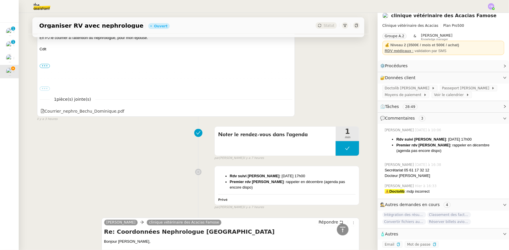
scroll to position [424, 0]
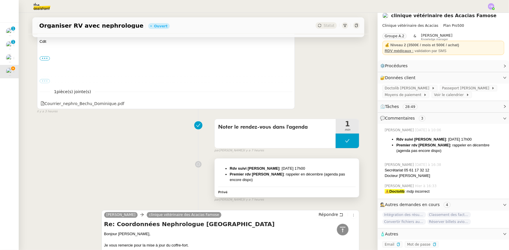
click at [324, 172] on li "Rdv suivi [PERSON_NAME] : [DATE] 17h00" at bounding box center [293, 169] width 126 height 6
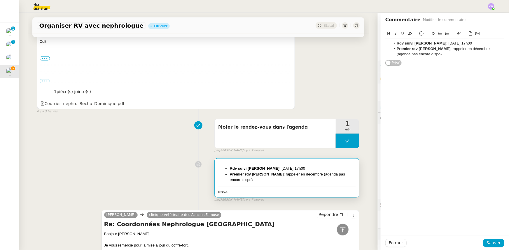
click at [385, 44] on ul "Rdv suivi [PERSON_NAME] : [DATE] 17h00 Premier rdv [PERSON_NAME] : rappeler en …" at bounding box center [444, 49] width 119 height 16
click at [396, 43] on strong "TO DO :" at bounding box center [403, 43] width 14 height 4
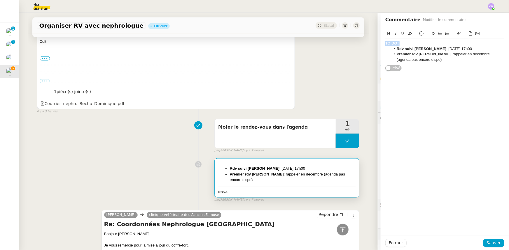
drag, startPoint x: 393, startPoint y: 43, endPoint x: 382, endPoint y: 43, distance: 11.4
click at [385, 41] on div "TO DO :" at bounding box center [444, 43] width 119 height 5
click at [385, 43] on strong "TO DO :" at bounding box center [392, 43] width 14 height 4
drag, startPoint x: 398, startPoint y: 41, endPoint x: 378, endPoint y: 41, distance: 19.8
click at [380, 41] on div "TO DO : Rdv suivi [PERSON_NAME] : [DATE] 17h00 Premier rdv [PERSON_NAME] : rapp…" at bounding box center [444, 49] width 128 height 43
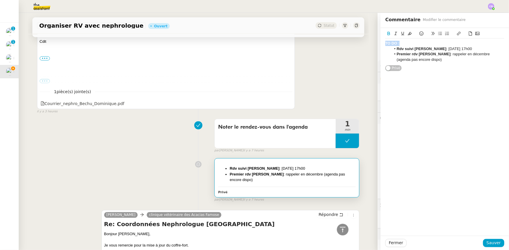
click at [408, 34] on icon at bounding box center [410, 33] width 4 height 3
click at [469, 49] on li "Rdv suivi [PERSON_NAME] : [DATE] 17h00" at bounding box center [447, 48] width 113 height 5
click at [450, 64] on li "Premier rdv [PERSON_NAME] : rappeler en décembre (agenda pas encore dispo)" at bounding box center [447, 62] width 113 height 11
click at [457, 34] on icon at bounding box center [458, 33] width 3 height 3
click at [468, 34] on icon at bounding box center [470, 33] width 4 height 4
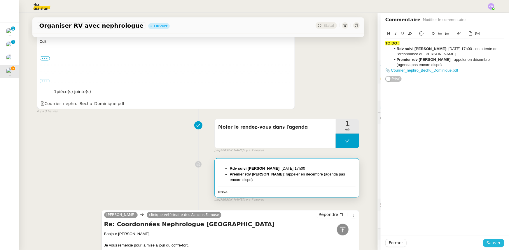
click at [498, 244] on button "Sauver" at bounding box center [493, 243] width 21 height 8
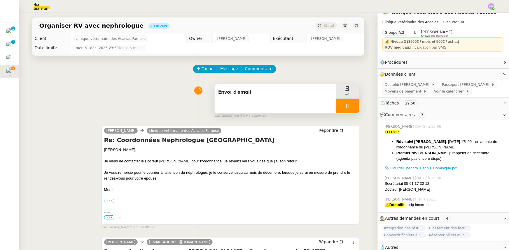
click at [338, 106] on div at bounding box center [347, 106] width 23 height 15
click at [351, 108] on icon at bounding box center [353, 106] width 5 height 5
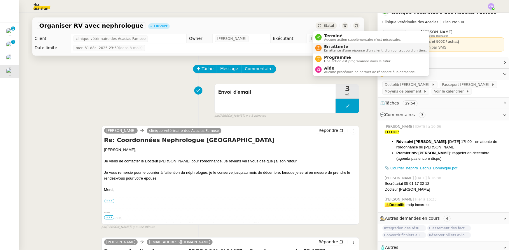
click at [335, 47] on span "En attente" at bounding box center [375, 46] width 103 height 5
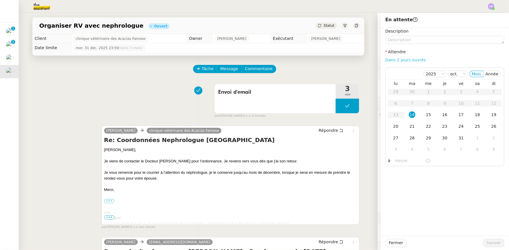
click at [385, 60] on link "Dans 2 jours ouvrés" at bounding box center [405, 60] width 41 height 5
type input "07:00"
click at [490, 244] on span "Sauver" at bounding box center [493, 243] width 14 height 7
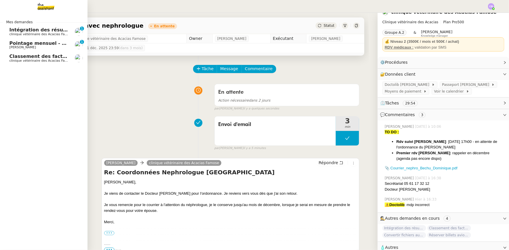
click at [35, 57] on span "Classement des factures - octobre 2025" at bounding box center [61, 57] width 105 height 6
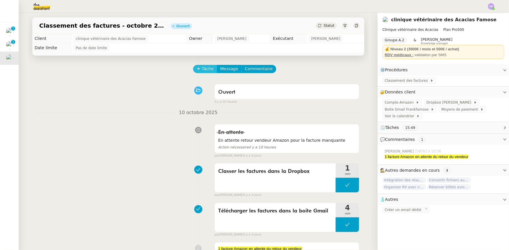
click at [202, 70] on span "Tâche" at bounding box center [208, 69] width 12 height 7
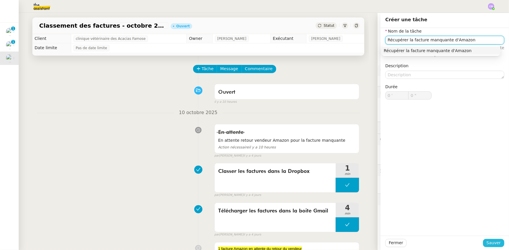
type input "Récupérer la facture manquante d'Amazon"
click at [489, 242] on span "Sauver" at bounding box center [493, 243] width 14 height 7
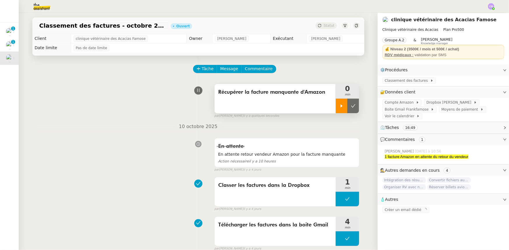
click at [337, 110] on div at bounding box center [342, 106] width 12 height 15
click at [337, 106] on div at bounding box center [347, 106] width 23 height 15
click at [203, 71] on span "Tâche" at bounding box center [208, 69] width 12 height 7
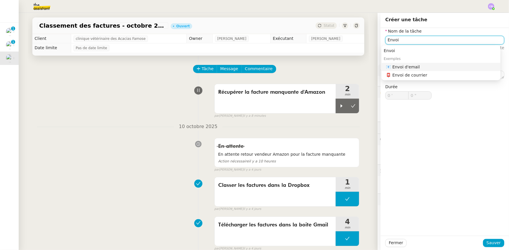
click at [404, 68] on div "📧 Envoi d'email" at bounding box center [442, 66] width 112 height 5
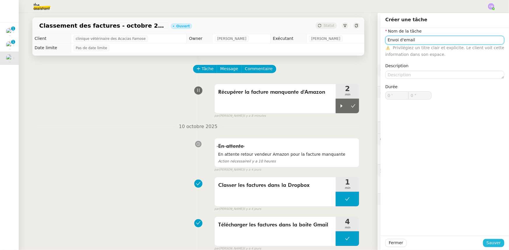
type input "Envoi d'email"
click at [487, 244] on span "Sauver" at bounding box center [493, 243] width 14 height 7
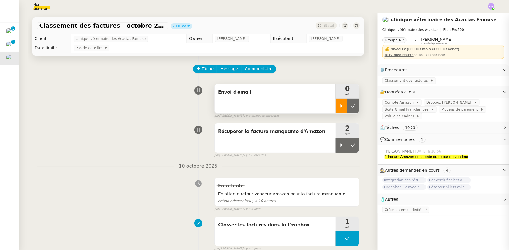
click at [339, 105] on icon at bounding box center [341, 106] width 5 height 5
click at [349, 149] on button at bounding box center [353, 145] width 12 height 15
click at [224, 69] on span "Message" at bounding box center [229, 69] width 18 height 7
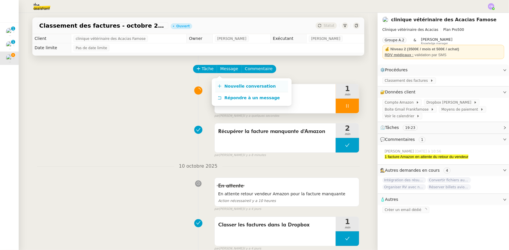
click at [231, 86] on span "Nouvelle conversation" at bounding box center [249, 86] width 51 height 5
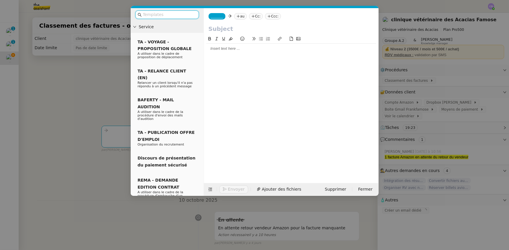
click at [187, 15] on input "text" at bounding box center [169, 14] width 52 height 7
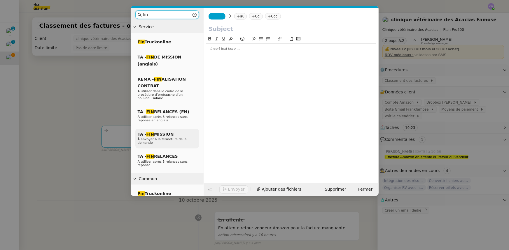
type input "fin"
click at [168, 132] on span "TA - FIN MISSION" at bounding box center [156, 134] width 36 height 5
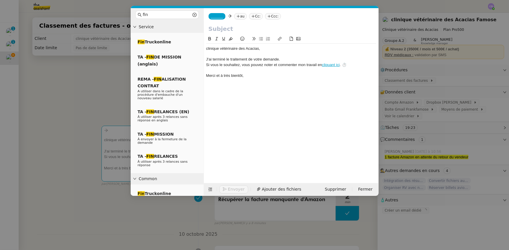
click at [214, 17] on span "_______" at bounding box center [217, 16] width 12 height 4
click at [220, 27] on span "[PERSON_NAME]" at bounding box center [239, 25] width 56 height 5
click at [251, 16] on nz-tag "au" at bounding box center [257, 16] width 13 height 6
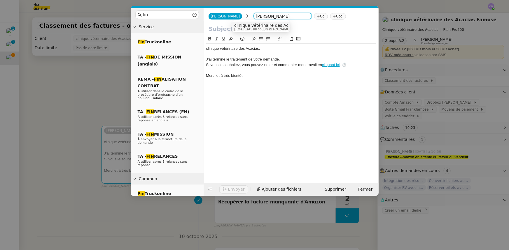
type input "[PERSON_NAME]"
click at [248, 25] on span "clinique vétérinaire des Acacias Famose" at bounding box center [275, 25] width 82 height 5
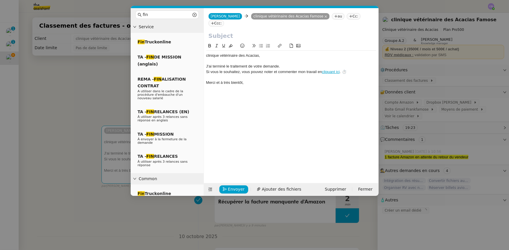
click at [247, 31] on input "text" at bounding box center [290, 35] width 165 height 9
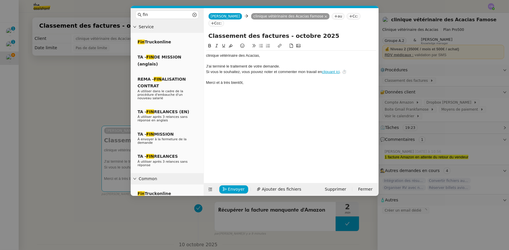
type input "Classement des factures - octobre 2025"
click at [113, 84] on nz-modal-container "fin Service Fin Truckonline TA - FIN DE MISSION (anglais) REMA - FIN ALISATION …" at bounding box center [254, 125] width 509 height 250
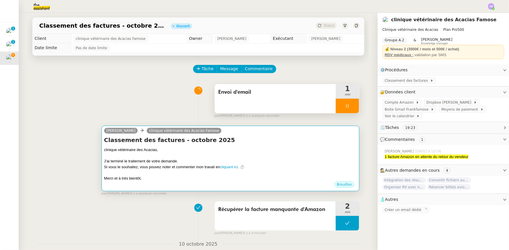
click at [218, 157] on div at bounding box center [230, 156] width 253 height 6
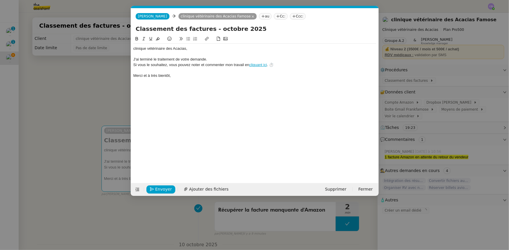
scroll to position [0, 17]
click at [215, 26] on input "Classement des factures - octobre 2025" at bounding box center [255, 28] width 238 height 9
click at [209, 29] on input "Classement des factures - [DATE]" at bounding box center [255, 28] width 238 height 9
type input "Classement des factures - [DATE]"
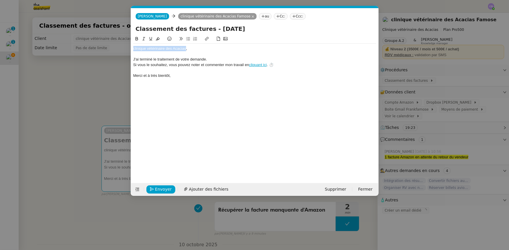
drag, startPoint x: 186, startPoint y: 50, endPoint x: 129, endPoint y: 47, distance: 56.4
click at [129, 47] on nz-modal-container "fin Service Fin Truckonline TA - FIN DE MISSION (anglais) REMA - FIN ALISATION …" at bounding box center [254, 125] width 509 height 250
click at [148, 49] on div "[PERSON_NAME]﻿," at bounding box center [254, 48] width 243 height 5
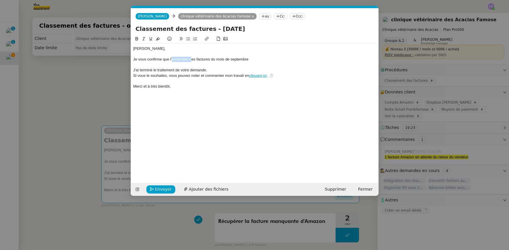
drag, startPoint x: 191, startPoint y: 60, endPoint x: 172, endPoint y: 59, distance: 19.3
click at [172, 59] on div "Je vous confirme que l'ensemble des factures du mois de septembre" at bounding box center [254, 59] width 243 height 5
click at [234, 60] on div "Je vous confirme que les factures du mois de septembre" at bounding box center [254, 59] width 243 height 5
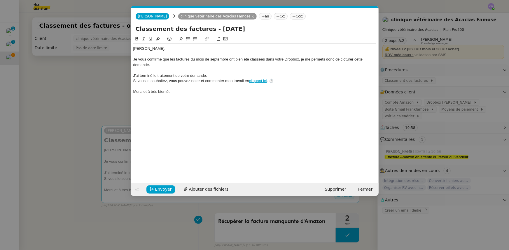
click at [110, 98] on nz-modal-container "fin Service Fin Truckonline TA - FIN DE MISSION (anglais) REMA - FIN ALISATION …" at bounding box center [254, 125] width 509 height 250
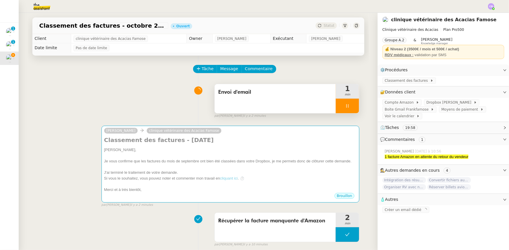
click at [336, 108] on div at bounding box center [347, 106] width 23 height 15
click at [428, 104] on span "Dropbox [PERSON_NAME]" at bounding box center [449, 103] width 47 height 6
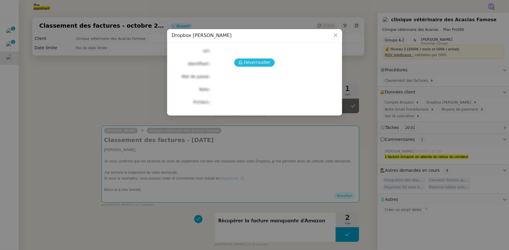
click at [252, 62] on span "Déverrouiller" at bounding box center [257, 62] width 27 height 7
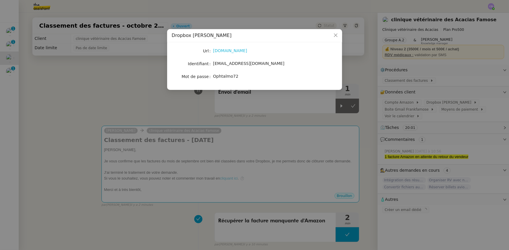
click at [234, 50] on link "[DOMAIN_NAME]" at bounding box center [230, 50] width 34 height 5
click at [334, 35] on icon "Close" at bounding box center [335, 35] width 5 height 5
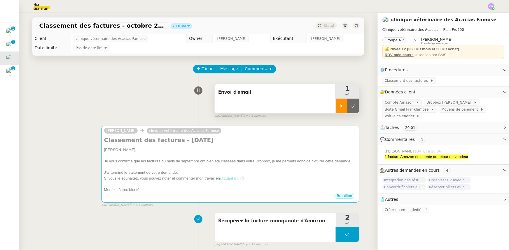
click at [337, 102] on div at bounding box center [342, 106] width 12 height 15
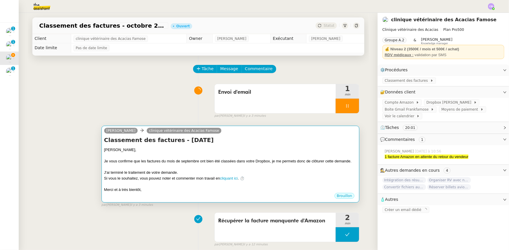
click at [278, 149] on div "[PERSON_NAME]﻿," at bounding box center [230, 150] width 253 height 6
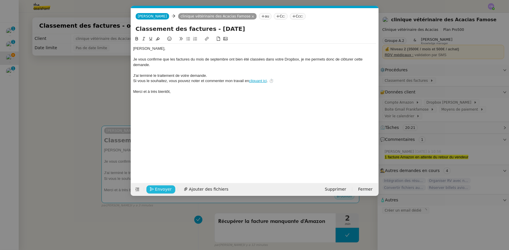
click at [168, 189] on span "Envoyer" at bounding box center [163, 189] width 17 height 7
click at [168, 189] on span "Confirmer l'envoi" at bounding box center [172, 189] width 35 height 7
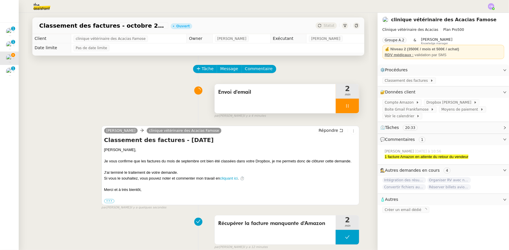
click at [336, 106] on div at bounding box center [347, 106] width 23 height 15
click at [347, 109] on button at bounding box center [353, 106] width 12 height 15
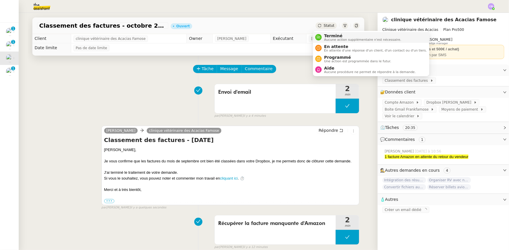
click at [328, 38] on span "Aucune action supplémentaire n'est nécessaire." at bounding box center [362, 39] width 77 height 3
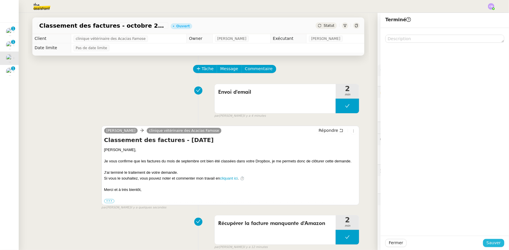
click at [490, 244] on span "Sauver" at bounding box center [493, 243] width 14 height 7
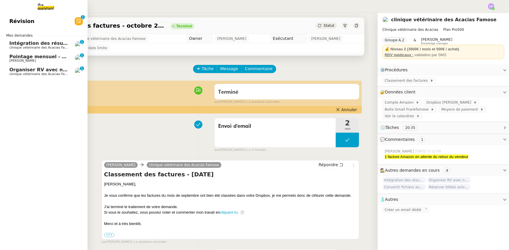
click at [18, 71] on span "Organiser RV avec nephrologue" at bounding box center [50, 70] width 83 height 6
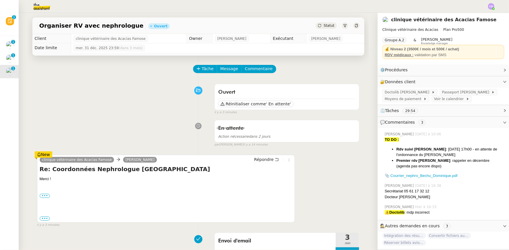
click at [130, 120] on div "En attente Action nécessaire dans 2 jours false par [PERSON_NAME] il y a 14 min…" at bounding box center [198, 132] width 322 height 30
click at [250, 106] on span "Réinitialiser comme" at bounding box center [246, 104] width 40 height 6
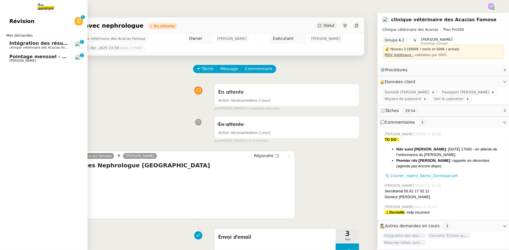
click at [23, 45] on span "Intégration des résumés [URL] sur Notion - [DATE]" at bounding box center [75, 44] width 133 height 6
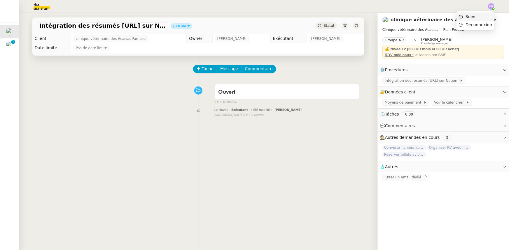
click at [475, 18] on span "Suivi" at bounding box center [470, 16] width 10 height 5
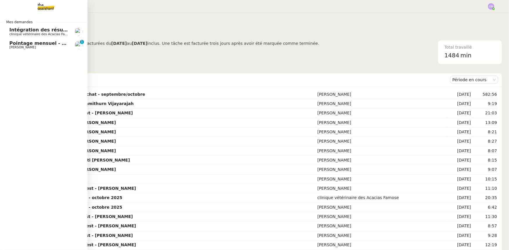
click at [21, 32] on span "clinique vétérinaire des Acacias Famose" at bounding box center [41, 34] width 64 height 4
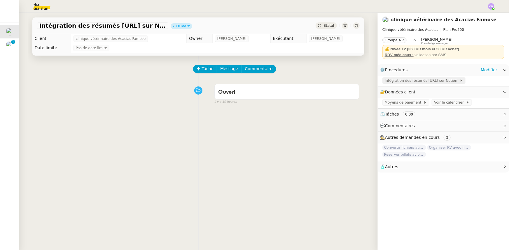
click at [390, 82] on span "Intégration des résumés [URL] sur Notion" at bounding box center [422, 81] width 75 height 6
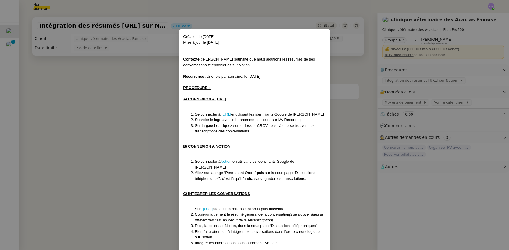
click at [145, 109] on nz-modal-container "Création le [DATE] Mise à jour le [DATE] Contexte : [PERSON_NAME] souhaite que …" at bounding box center [254, 125] width 509 height 250
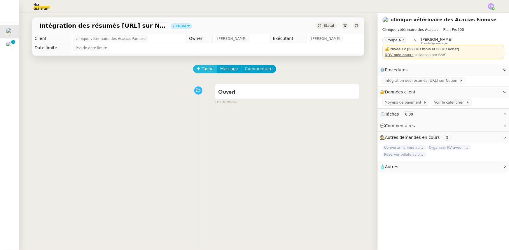
click at [198, 70] on button "Tâche" at bounding box center [205, 69] width 24 height 8
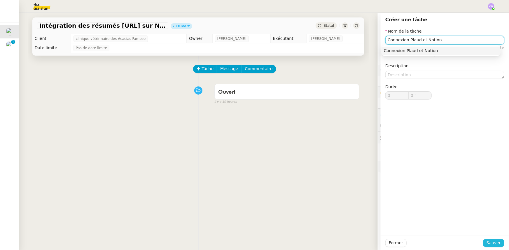
type input "Connexion Plaud et Notion"
click at [486, 243] on span "Sauver" at bounding box center [493, 243] width 14 height 7
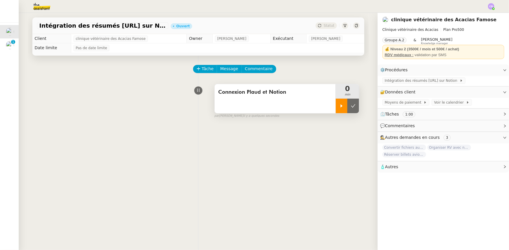
click at [339, 110] on div at bounding box center [342, 106] width 12 height 15
click at [337, 105] on div at bounding box center [347, 106] width 23 height 15
click at [475, 17] on span "Suivi" at bounding box center [470, 16] width 10 height 5
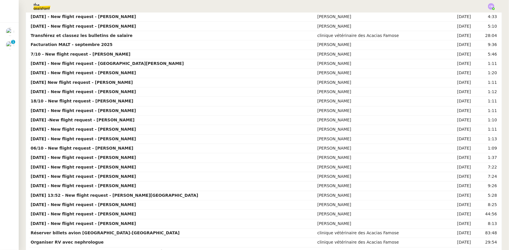
scroll to position [550, 0]
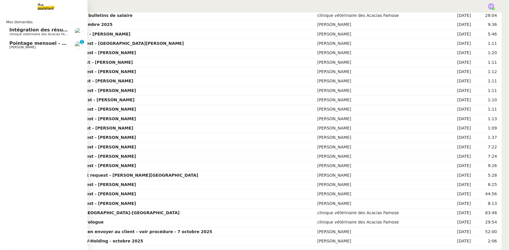
click at [15, 32] on span "Intégration des résumés [URL] sur Notion - [DATE]" at bounding box center [75, 30] width 133 height 6
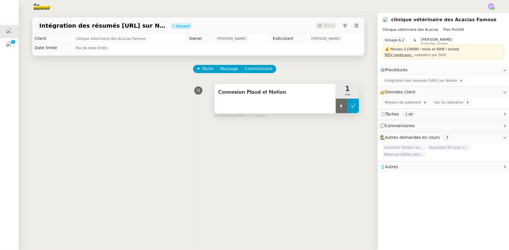
click at [351, 108] on icon at bounding box center [353, 105] width 4 height 3
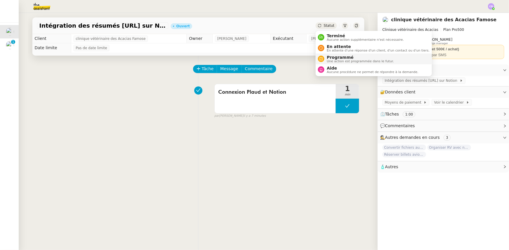
click at [333, 58] on span "Programmé" at bounding box center [360, 57] width 67 height 5
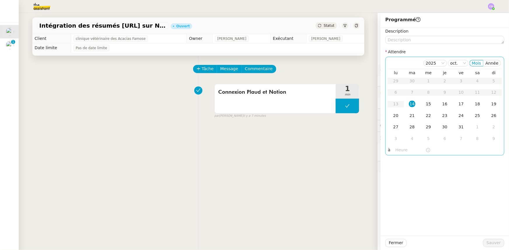
click at [425, 105] on div "15" at bounding box center [428, 104] width 6 height 6
click at [399, 148] on input "text" at bounding box center [410, 150] width 30 height 7
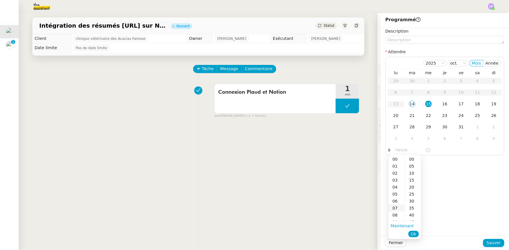
click at [394, 208] on div "07" at bounding box center [396, 208] width 16 height 7
click at [410, 160] on div "00" at bounding box center [413, 159] width 16 height 7
type input "07:00"
click at [414, 235] on span "Ok" at bounding box center [413, 234] width 6 height 6
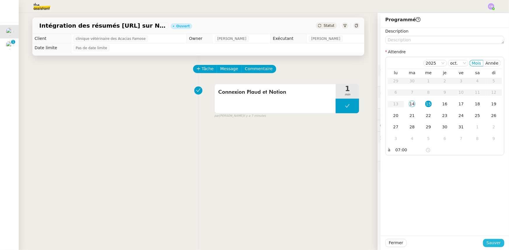
click at [489, 244] on span "Sauver" at bounding box center [493, 243] width 14 height 7
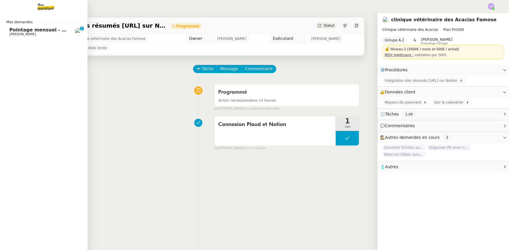
click at [18, 30] on span "Pointage mensuel - Ne rien envoyer au client - voir procédure - 7 octobre 2025" at bounding box center [113, 30] width 208 height 6
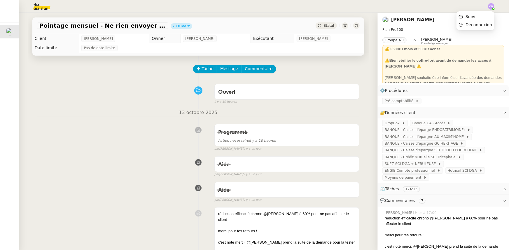
click at [490, 6] on img at bounding box center [491, 6] width 6 height 6
click at [475, 15] on span "Suivi" at bounding box center [470, 16] width 10 height 5
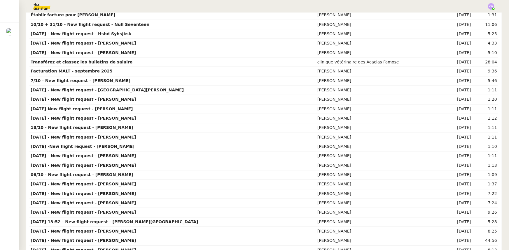
scroll to position [569, 0]
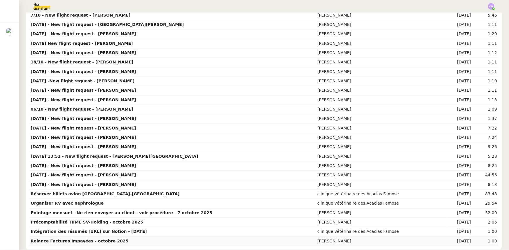
click at [92, 240] on strong "Relance Factures Impayées - octobre 2025" at bounding box center [80, 241] width 98 height 5
